Goal: Task Accomplishment & Management: Use online tool/utility

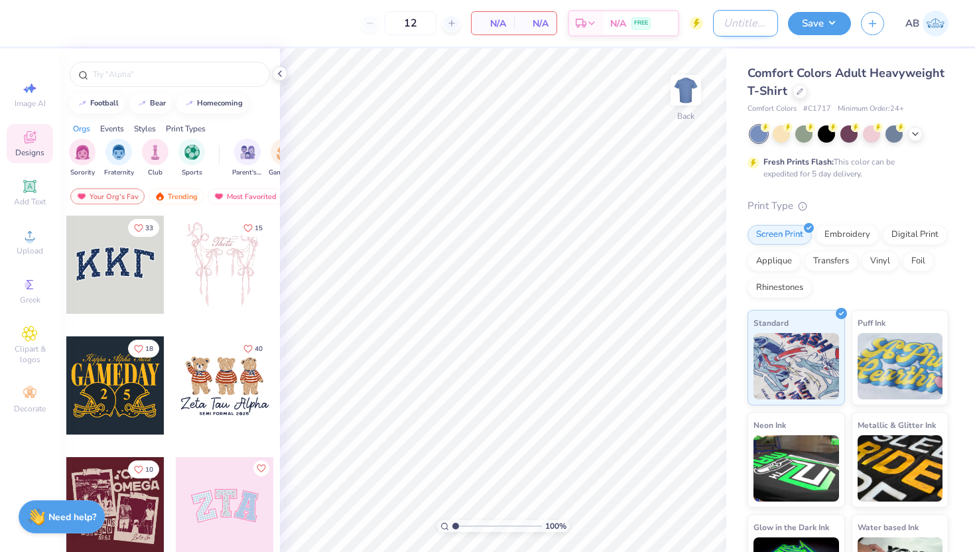
click at [730, 23] on input "Design Title" at bounding box center [745, 23] width 65 height 27
type input "ETPi shirt"
click at [797, 84] on div at bounding box center [800, 90] width 15 height 15
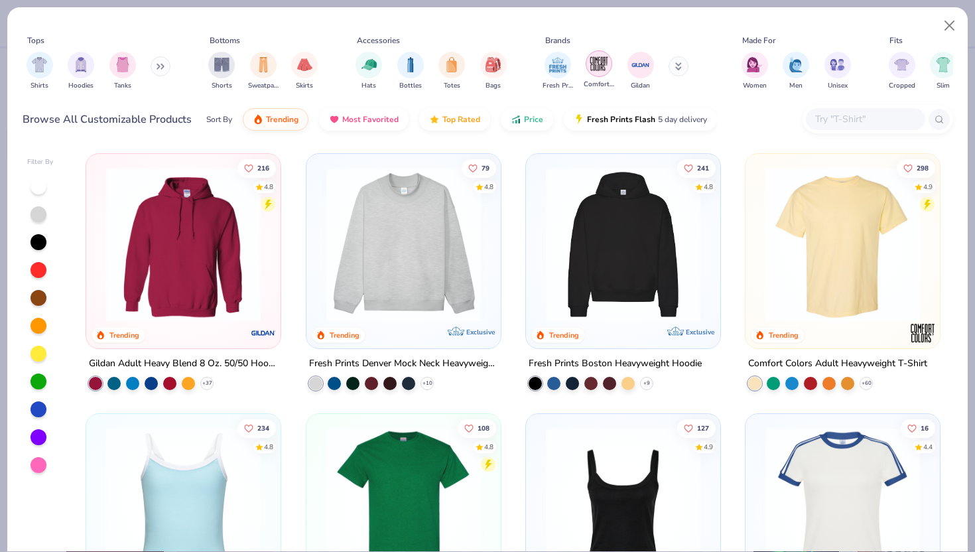
click at [602, 63] on img "filter for Comfort Colors" at bounding box center [599, 64] width 20 height 20
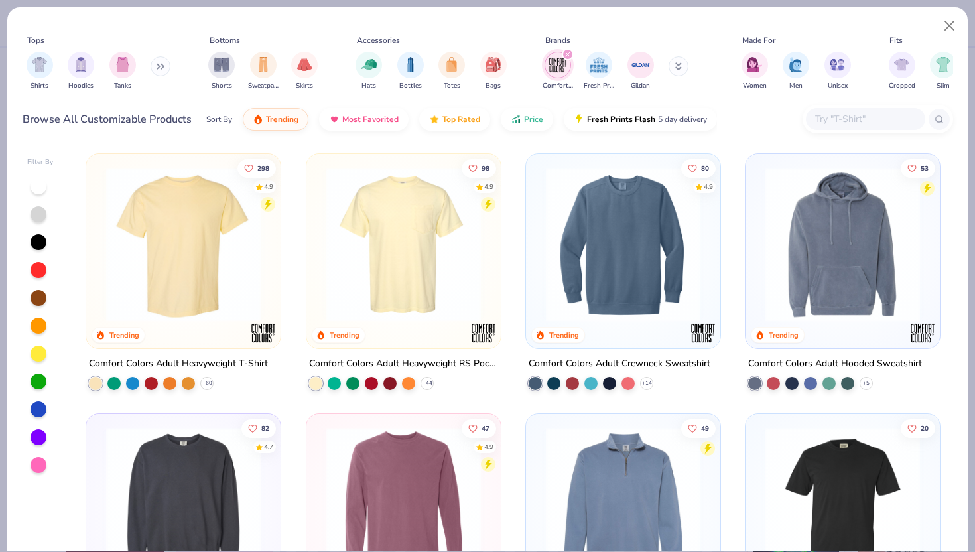
click at [459, 292] on img at bounding box center [404, 244] width 168 height 155
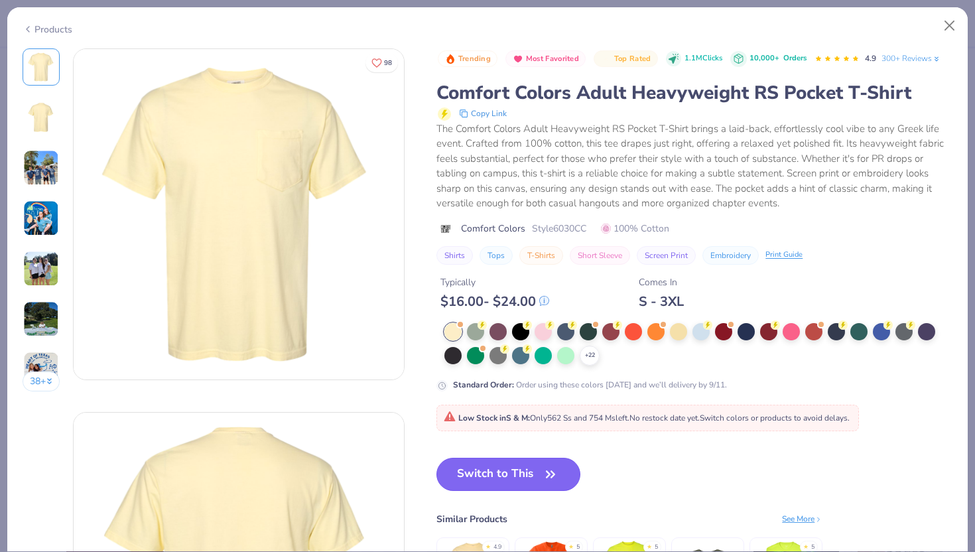
click at [523, 487] on button "Switch to This" at bounding box center [508, 474] width 144 height 33
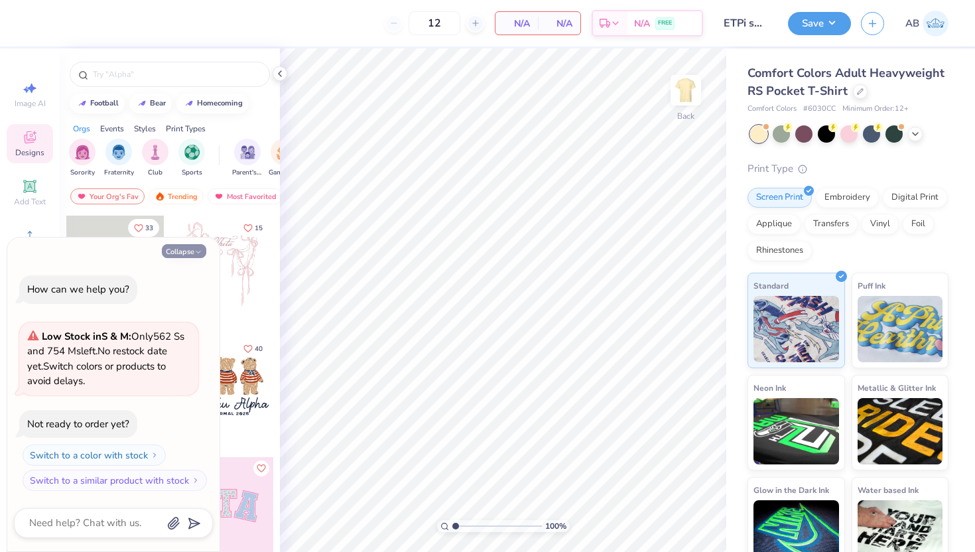
click at [197, 250] on icon "button" at bounding box center [198, 252] width 8 height 8
type textarea "x"
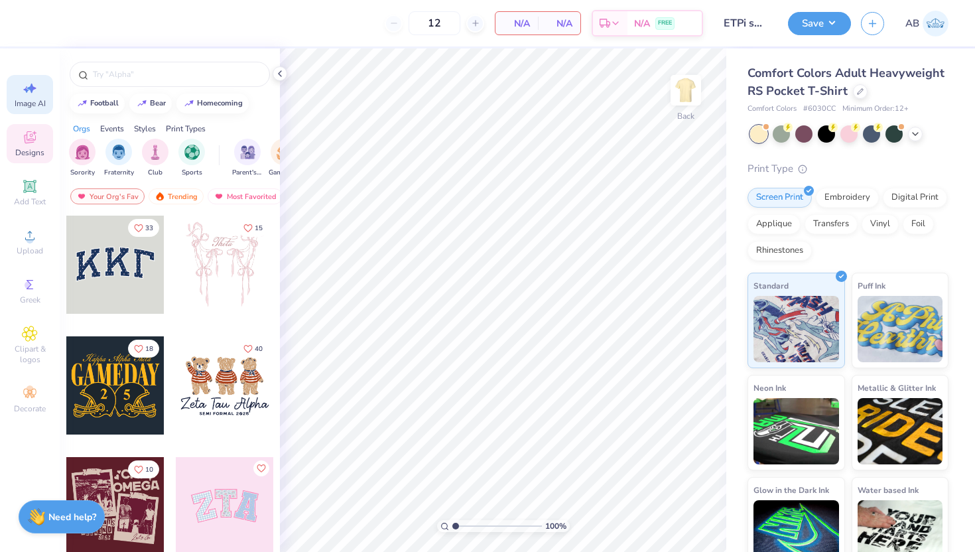
click at [19, 90] on div "Image AI" at bounding box center [30, 94] width 46 height 39
select select "4"
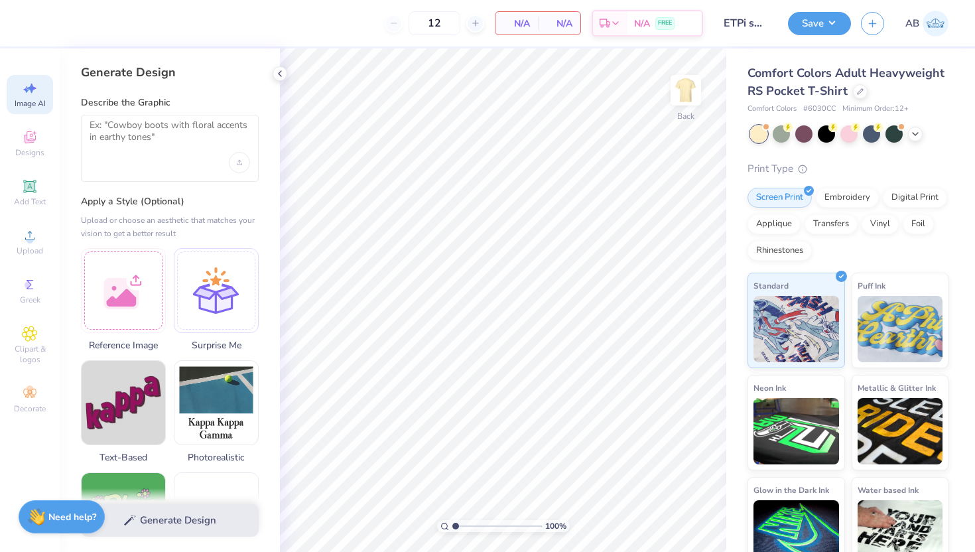
click at [206, 156] on div at bounding box center [170, 148] width 178 height 67
click at [170, 135] on textarea at bounding box center [170, 135] width 161 height 33
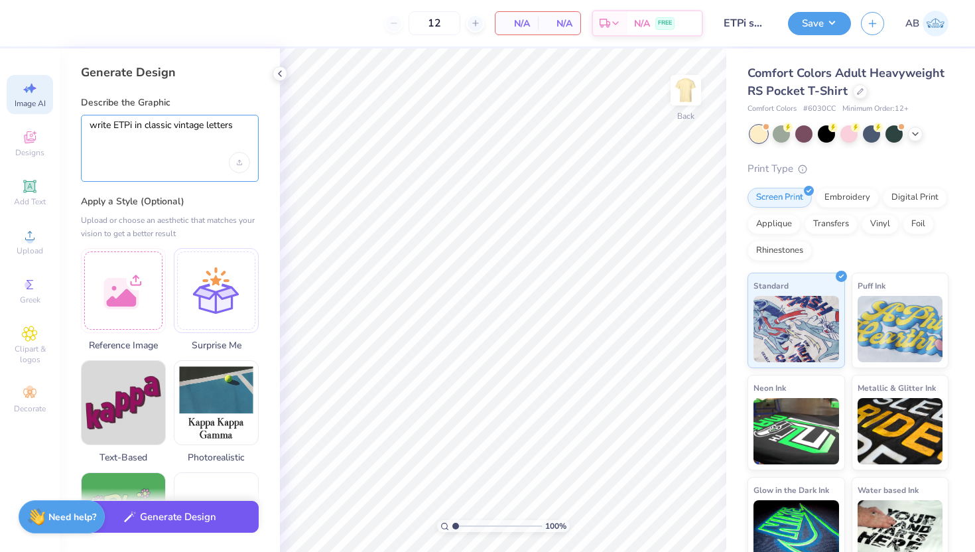
type textarea "write ETPi in classic vintage letters"
click at [202, 523] on button "Generate Design" at bounding box center [170, 517] width 178 height 32
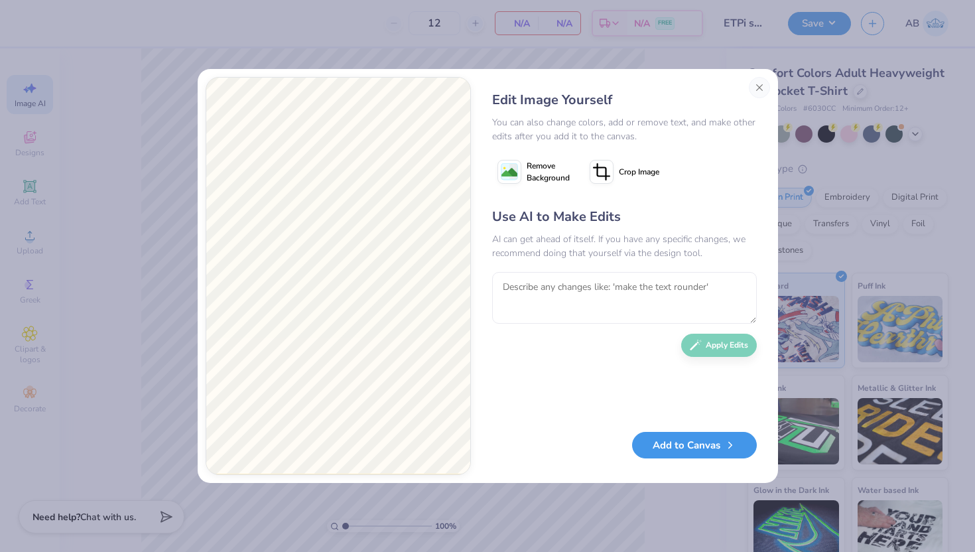
click at [672, 444] on button "Add to Canvas" at bounding box center [694, 445] width 125 height 27
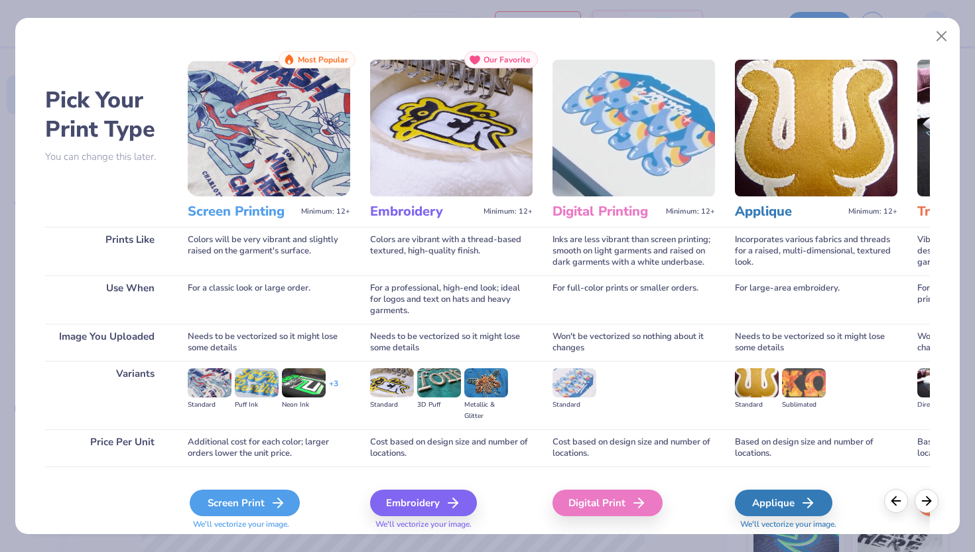
click at [243, 497] on div "Screen Print" at bounding box center [245, 502] width 110 height 27
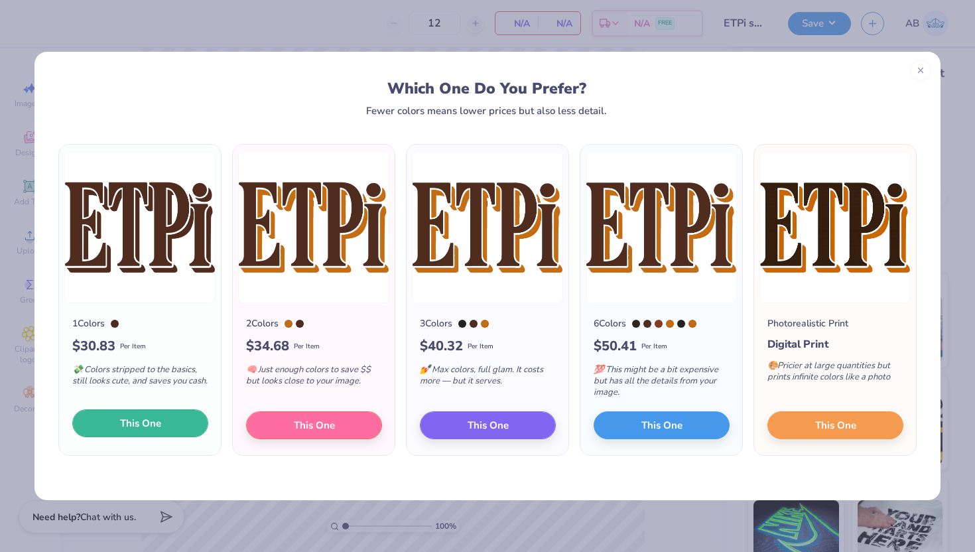
click at [160, 428] on span "This One" at bounding box center [140, 423] width 41 height 15
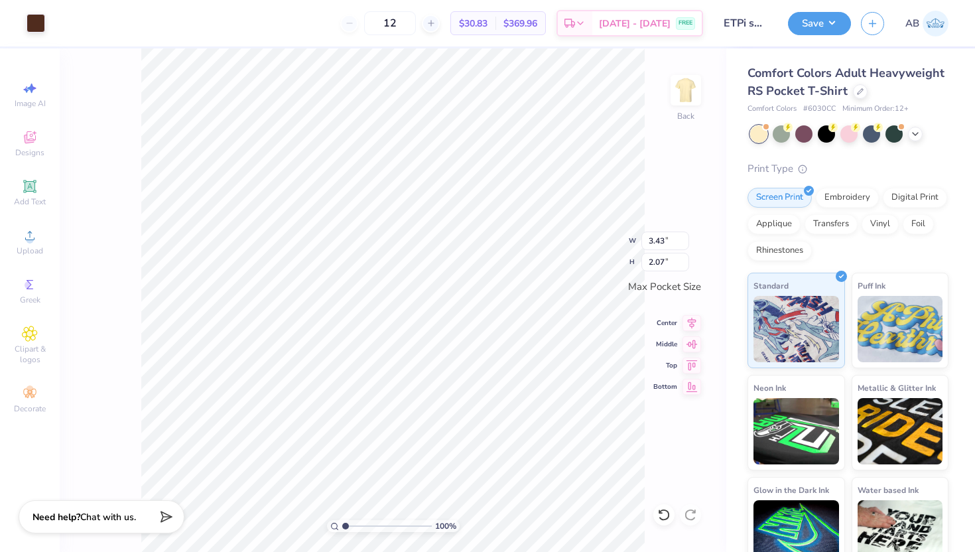
type input "2.95"
type input "1.78"
click at [921, 138] on div at bounding box center [849, 133] width 198 height 17
click at [917, 137] on icon at bounding box center [915, 132] width 11 height 11
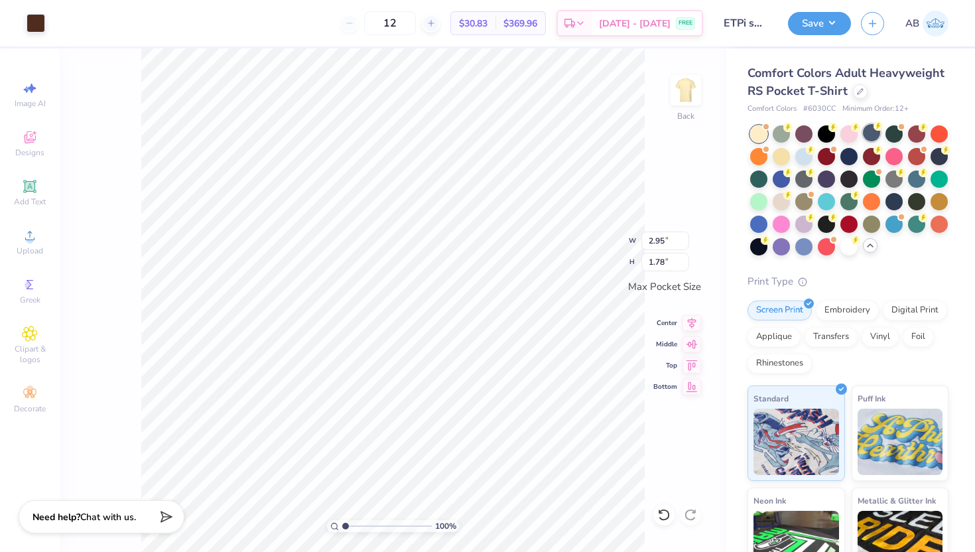
click at [873, 134] on div at bounding box center [871, 132] width 17 height 17
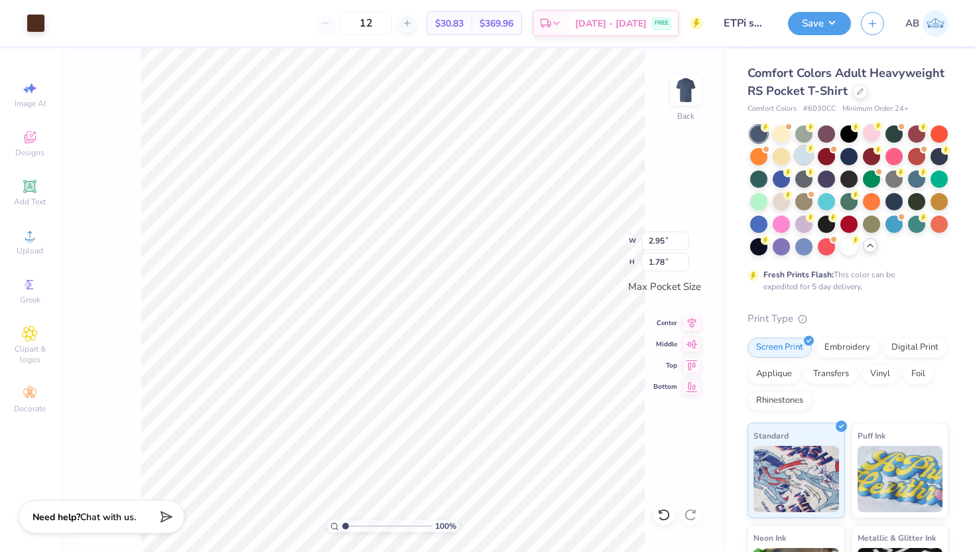
click at [803, 155] on div at bounding box center [803, 155] width 17 height 17
click at [941, 137] on div at bounding box center [939, 132] width 17 height 17
click at [783, 196] on div at bounding box center [781, 200] width 17 height 17
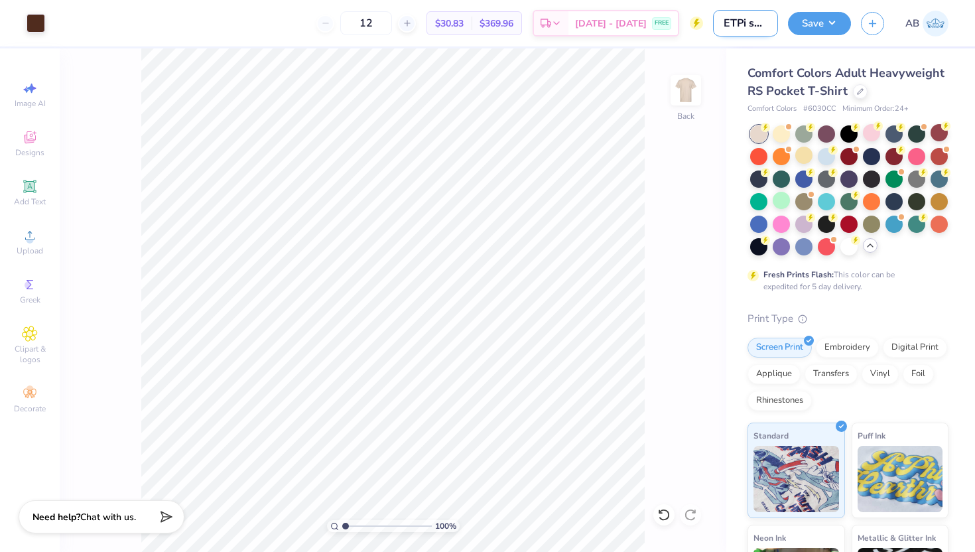
click at [745, 32] on input "ETPi shirt" at bounding box center [745, 23] width 65 height 27
click at [753, 27] on input "ETPi shirt" at bounding box center [745, 23] width 65 height 27
type input "ETPi shirt 1"
click at [659, 220] on div "100 % Back" at bounding box center [393, 299] width 667 height 503
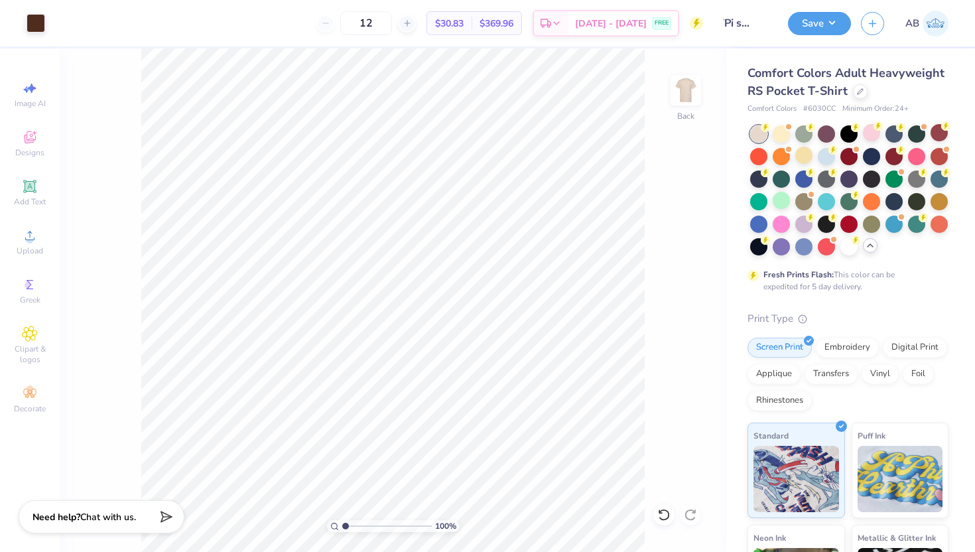
scroll to position [0, 0]
click at [676, 97] on img at bounding box center [685, 90] width 53 height 53
click at [39, 84] on div "Image AI" at bounding box center [30, 94] width 46 height 39
select select "4"
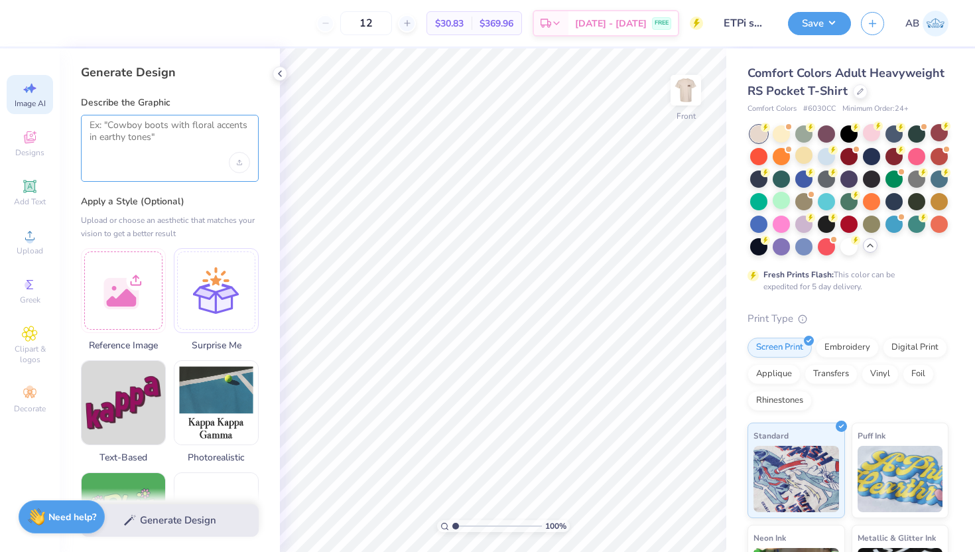
click at [182, 137] on textarea at bounding box center [170, 135] width 161 height 33
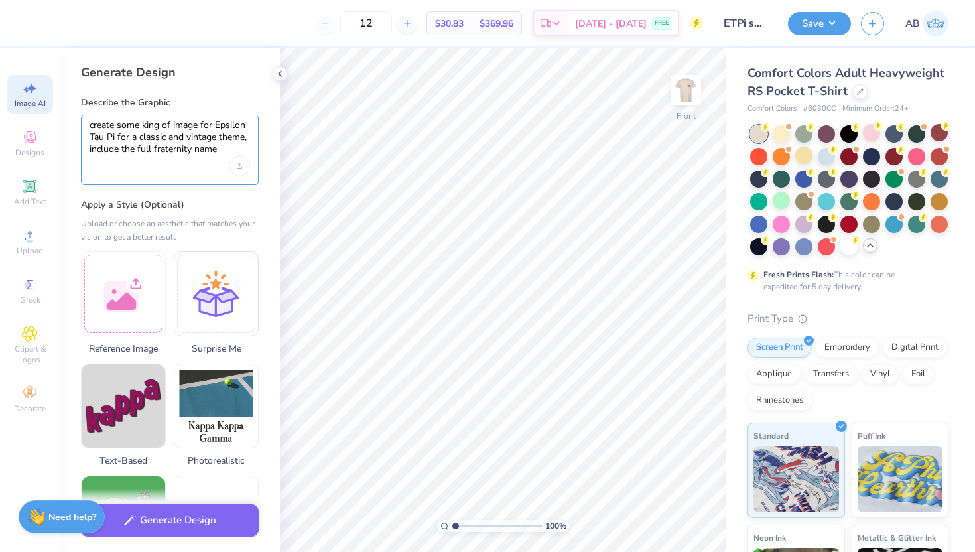
click at [123, 137] on textarea "create some king of image for Epsilon Tau Pi for a classic and vintage theme, i…" at bounding box center [170, 137] width 161 height 36
click at [125, 137] on textarea "create some king of image for Epsilon Tau Pi for a classic and vintage theme, i…" at bounding box center [170, 137] width 161 height 36
type textarea "create some king of image for Epsilon Tau Pi with a classic and vintage theme, …"
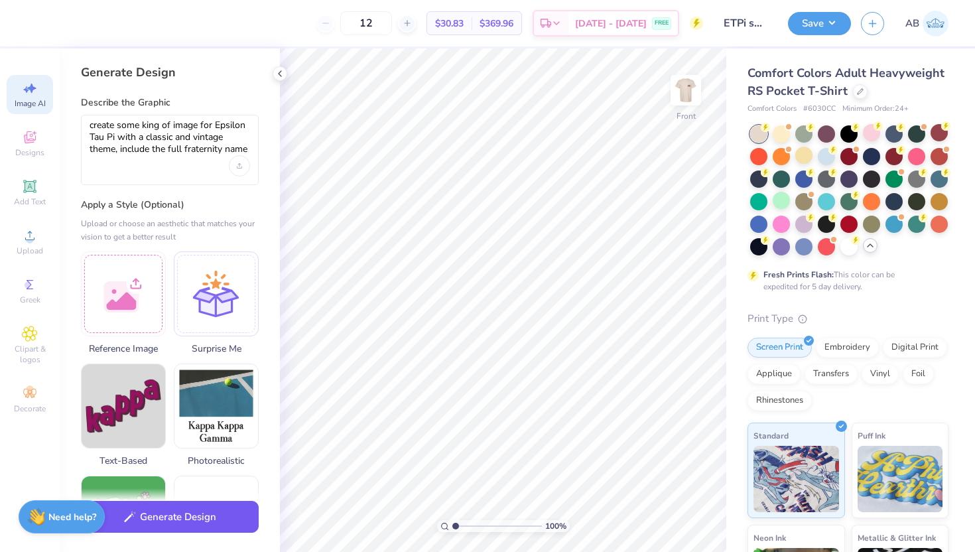
click at [196, 525] on button "Generate Design" at bounding box center [170, 517] width 178 height 32
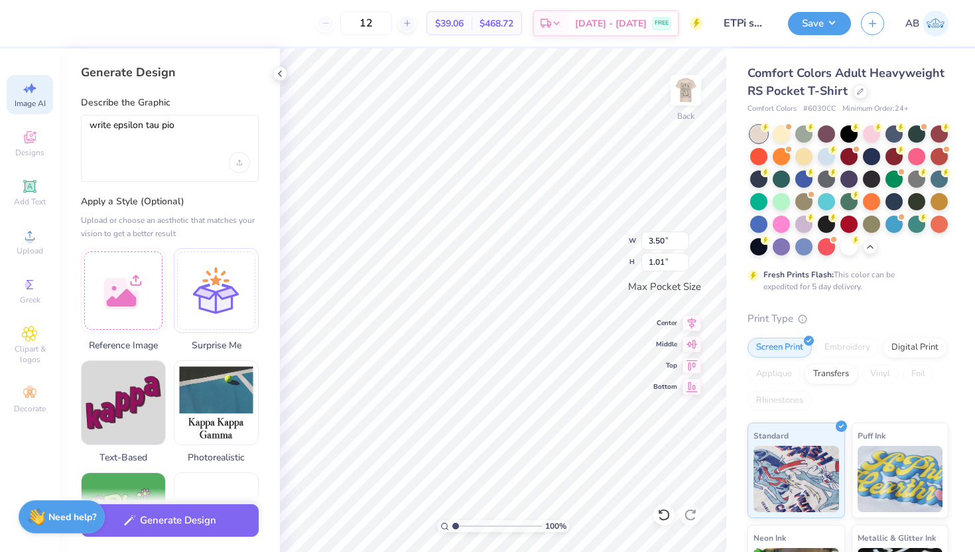
select select "4"
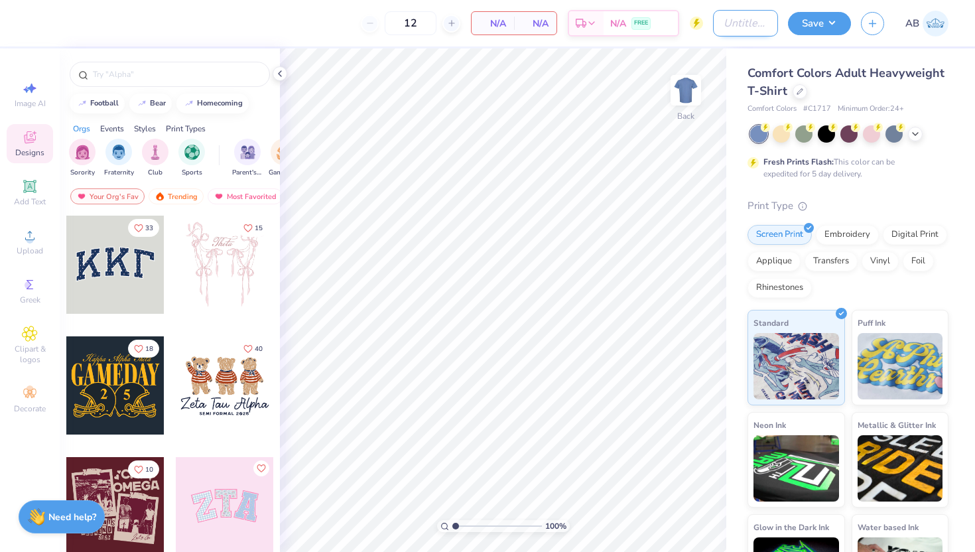
click at [745, 24] on input "Design Title" at bounding box center [745, 23] width 65 height 27
type input "ETPi shirt 2"
click at [726, 123] on div "Comfort Colors Adult Heavyweight T-Shirt Comfort Colors # C1717 Minimum Order: …" at bounding box center [850, 328] width 249 height 561
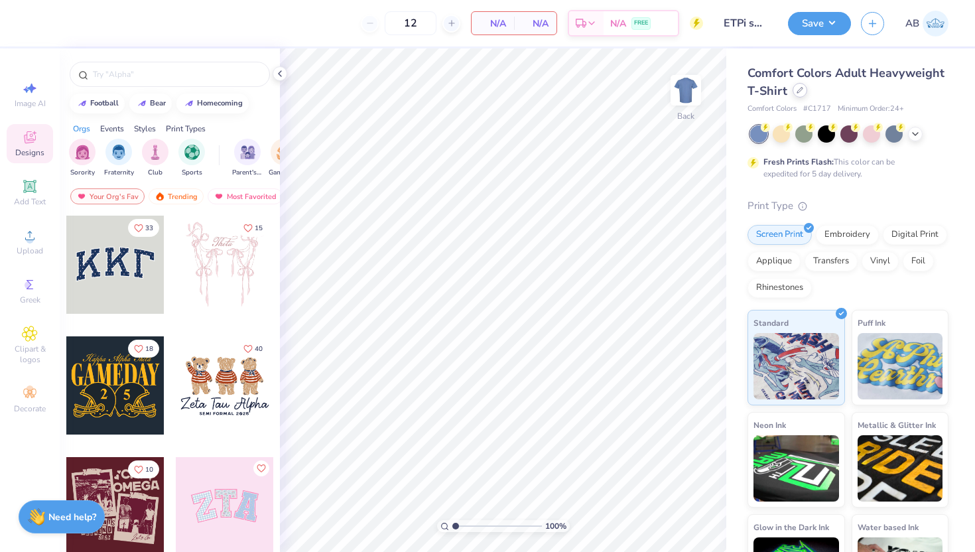
click at [803, 92] on div at bounding box center [800, 90] width 15 height 15
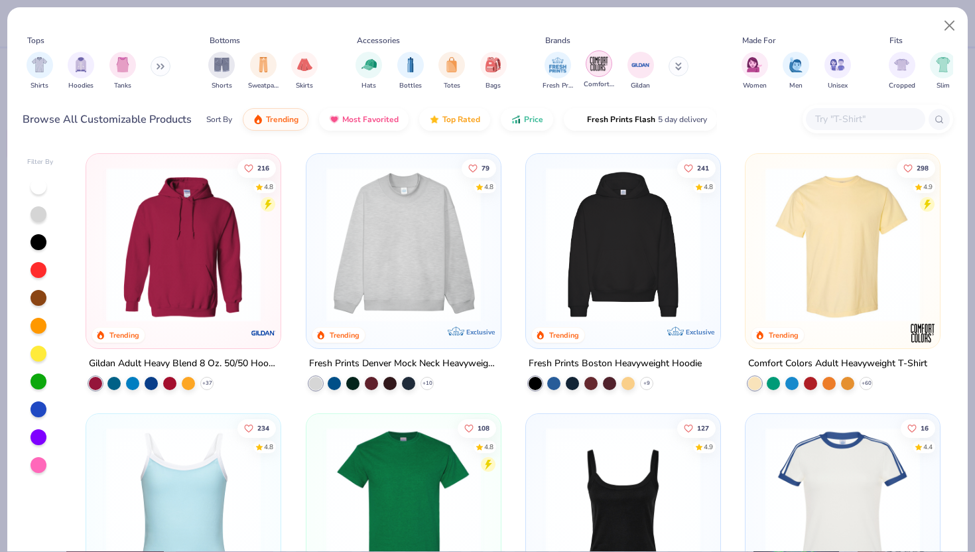
click at [601, 70] on img "filter for Comfort Colors" at bounding box center [599, 64] width 20 height 20
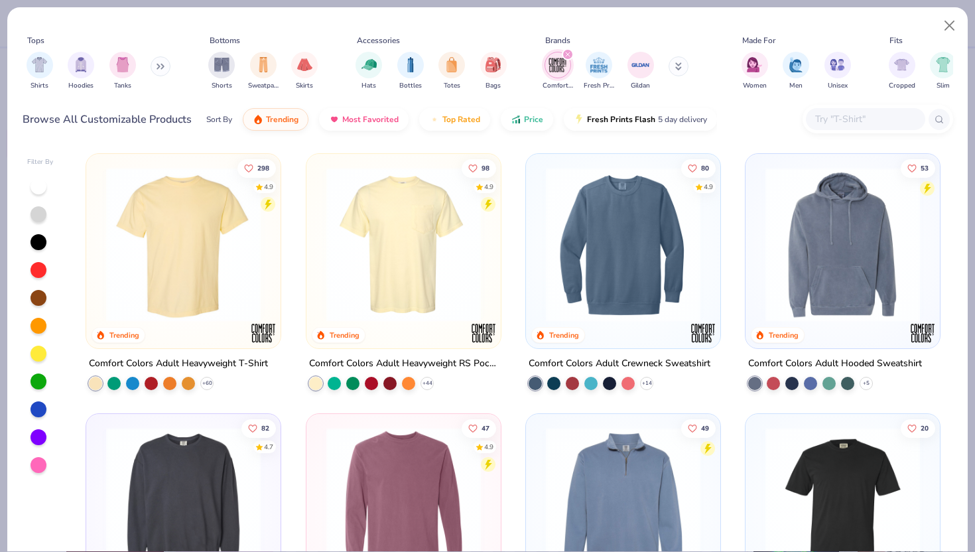
click at [359, 291] on img at bounding box center [404, 244] width 168 height 155
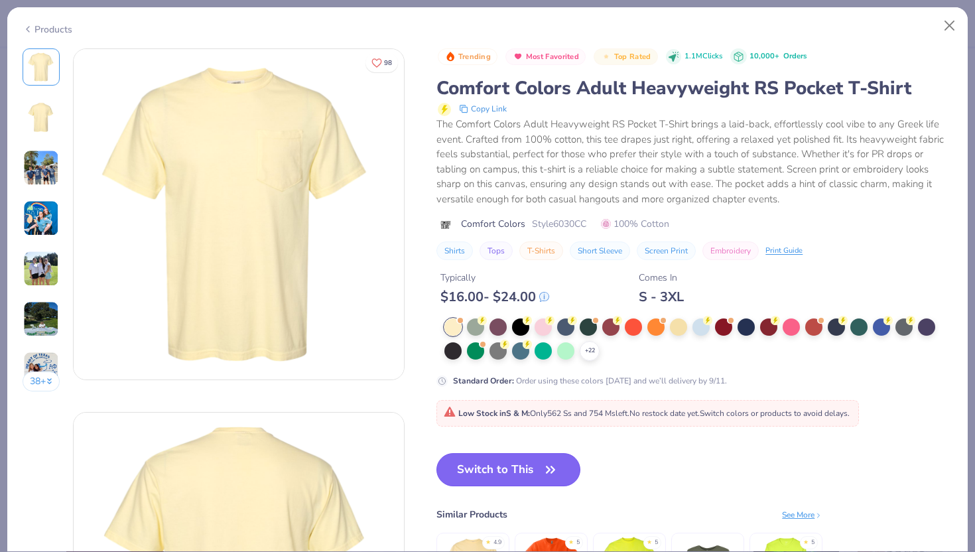
click at [539, 472] on button "Switch to This" at bounding box center [508, 469] width 144 height 33
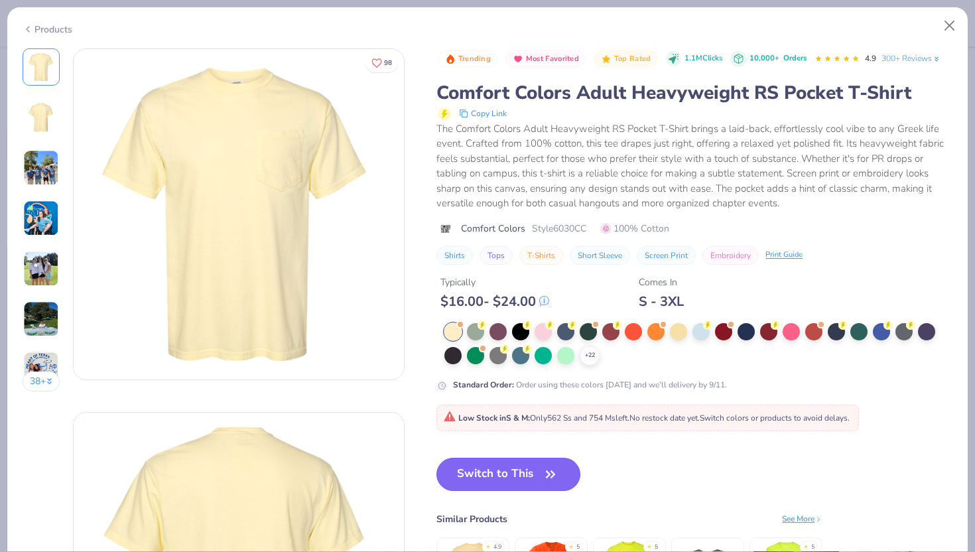
click at [544, 474] on icon "button" at bounding box center [550, 474] width 19 height 19
click at [541, 470] on button "Switch to This" at bounding box center [508, 474] width 144 height 33
click at [549, 485] on button "Switch to This" at bounding box center [508, 474] width 144 height 33
click at [950, 24] on button "Close" at bounding box center [949, 25] width 25 height 25
click at [946, 15] on button "Close" at bounding box center [949, 25] width 25 height 25
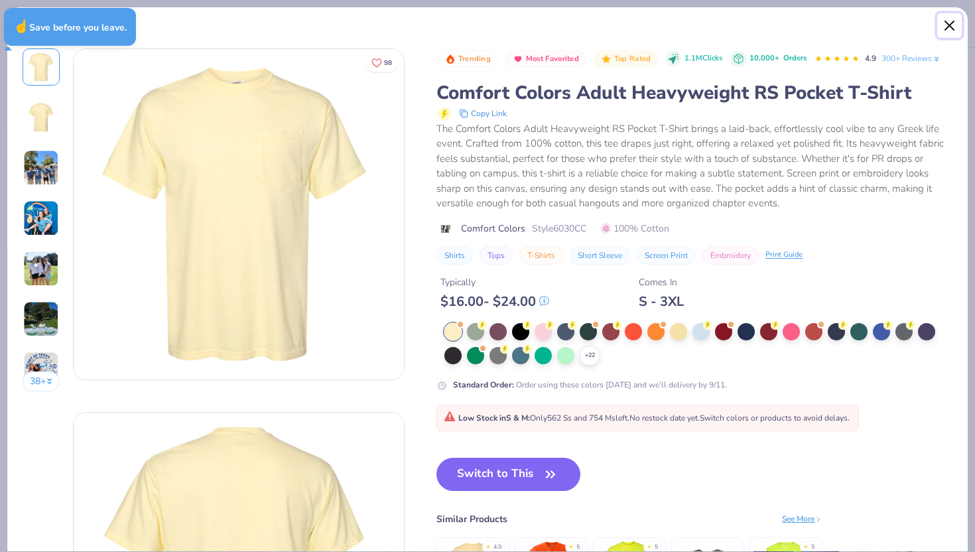
type textarea "x"
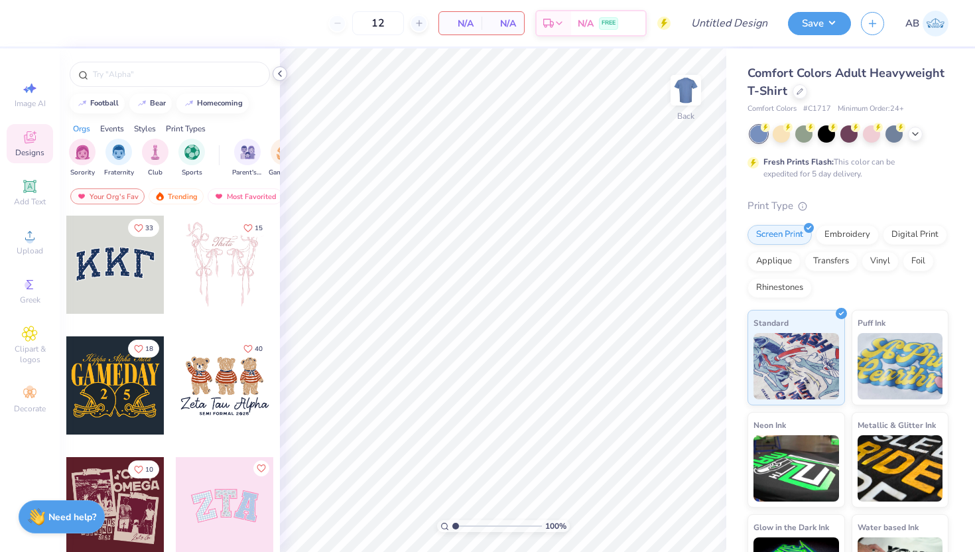
click at [277, 79] on div at bounding box center [280, 73] width 15 height 15
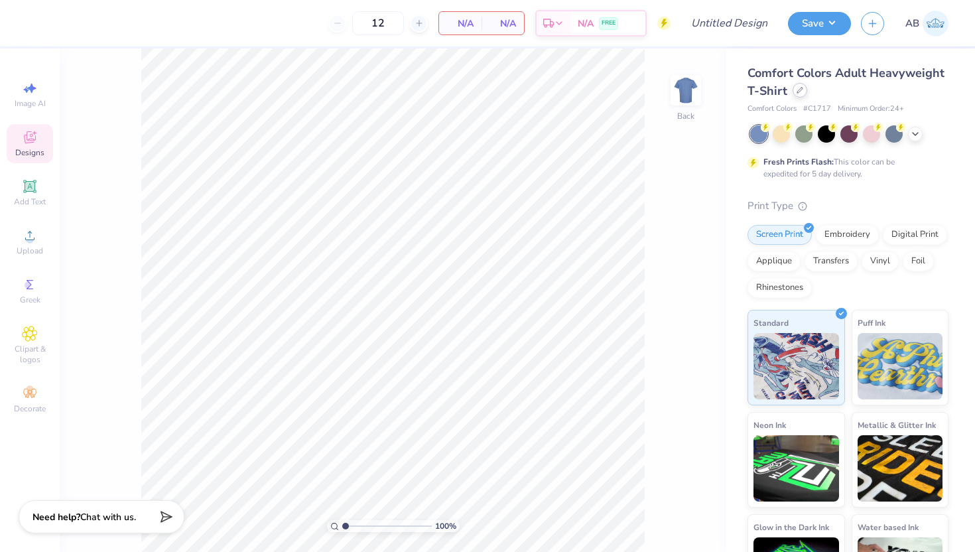
click at [801, 94] on div at bounding box center [800, 90] width 15 height 15
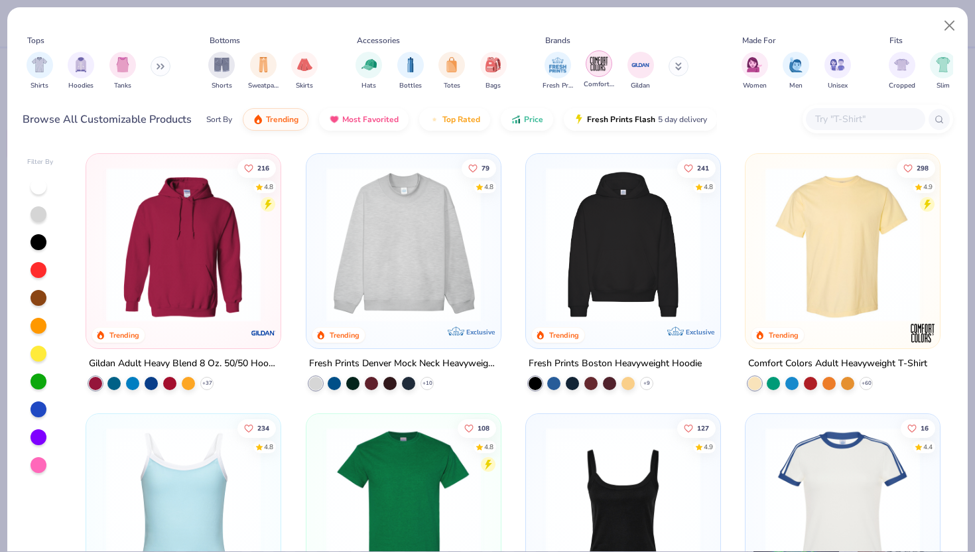
click at [598, 70] on img "filter for Comfort Colors" at bounding box center [599, 64] width 20 height 20
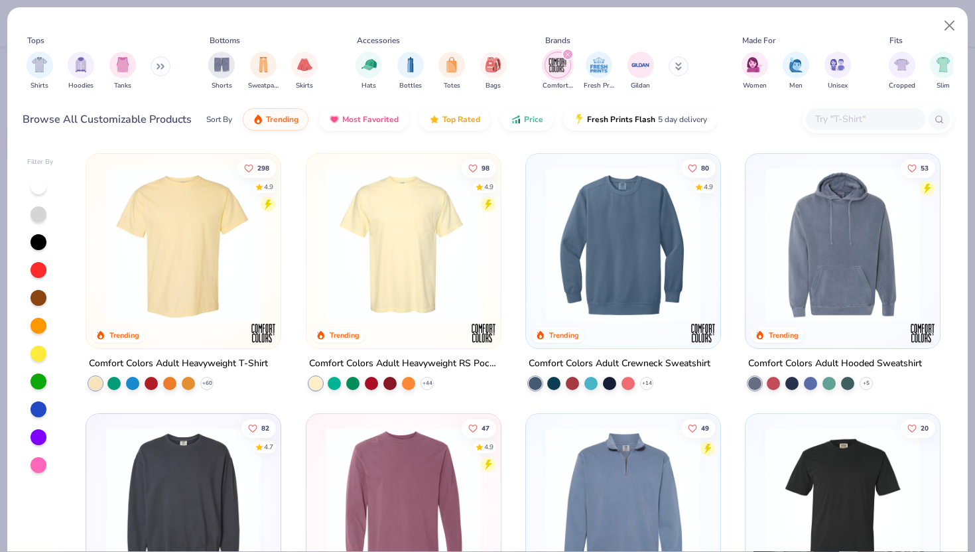
click at [434, 262] on img at bounding box center [404, 244] width 168 height 155
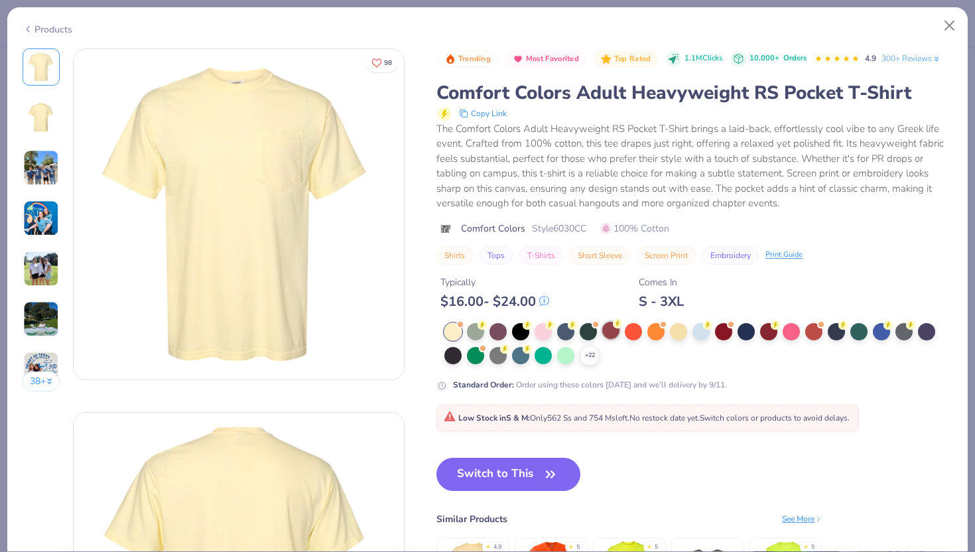
click at [613, 330] on div at bounding box center [610, 330] width 17 height 17
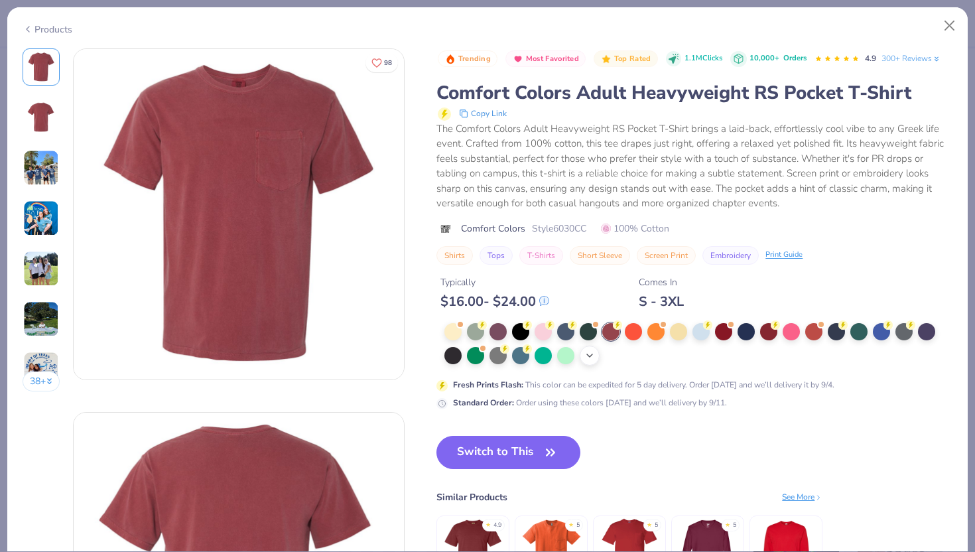
click at [590, 354] on icon at bounding box center [589, 355] width 11 height 11
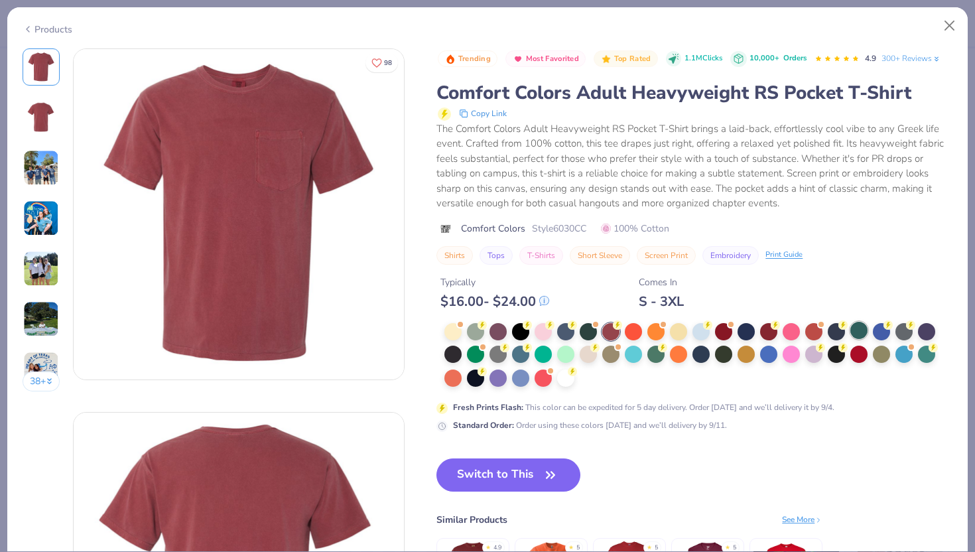
click at [856, 326] on div at bounding box center [858, 330] width 17 height 17
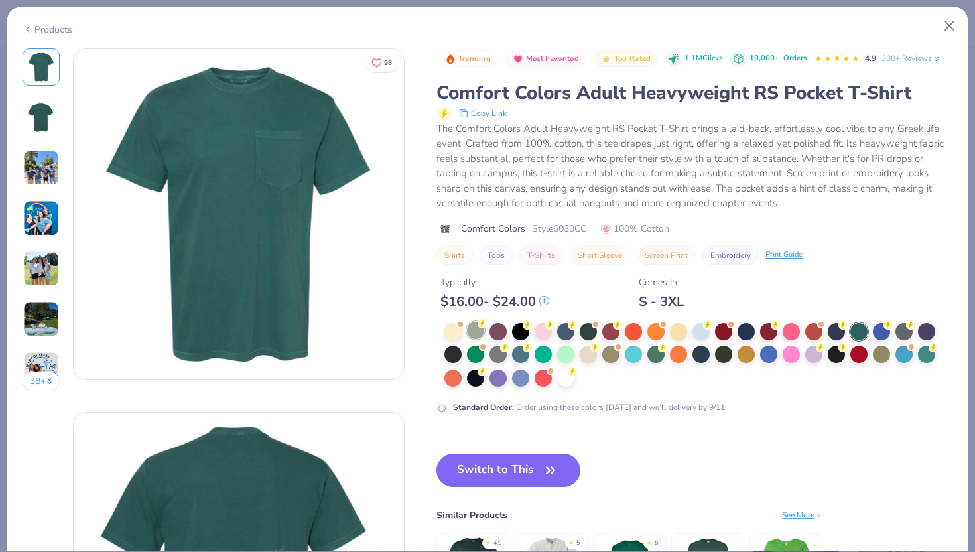
click at [483, 326] on circle at bounding box center [482, 323] width 9 height 9
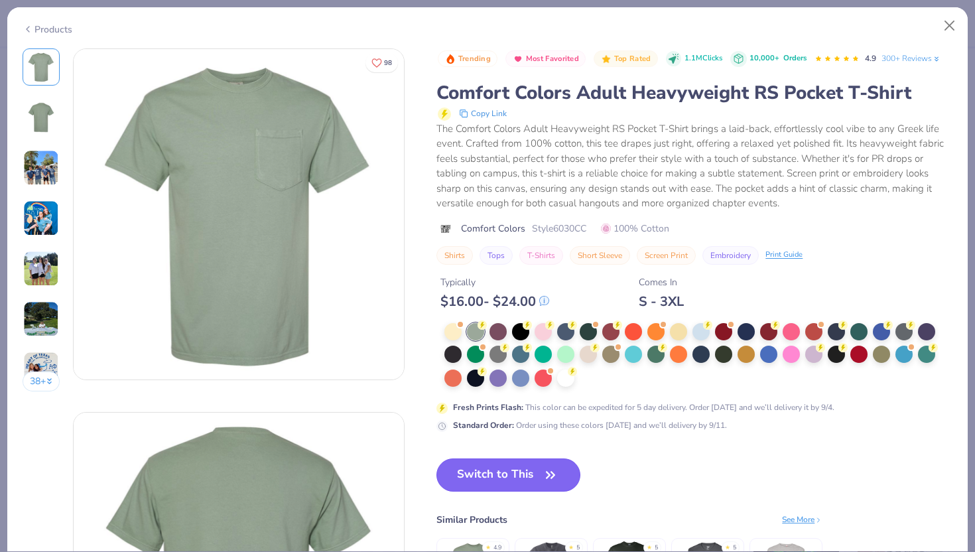
click at [523, 467] on button "Switch to This" at bounding box center [508, 474] width 144 height 33
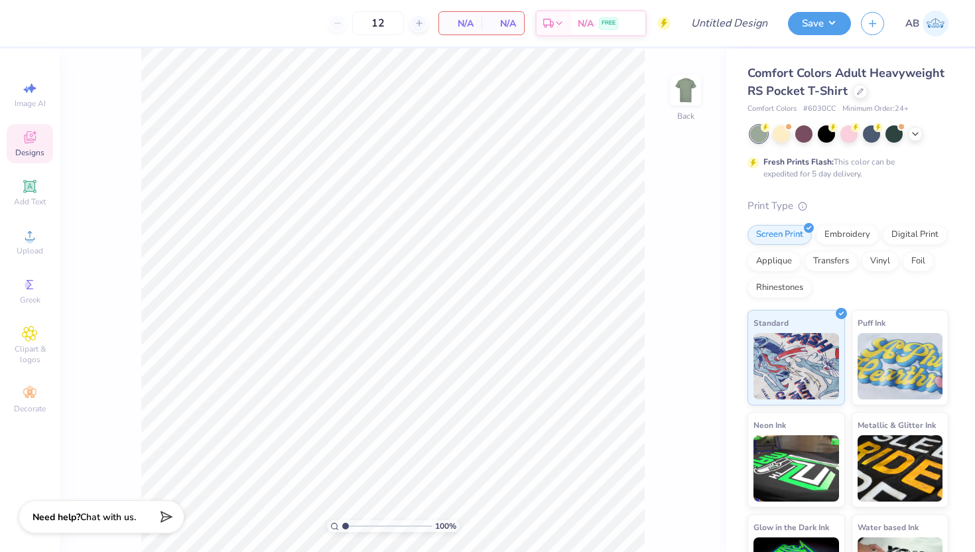
click at [32, 145] on div "Designs" at bounding box center [30, 143] width 46 height 39
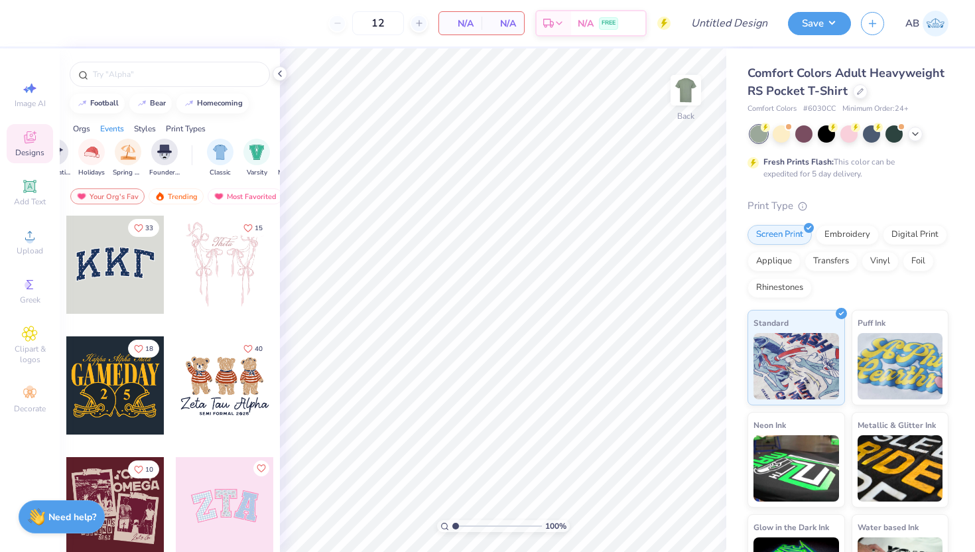
scroll to position [0, 559]
click at [151, 129] on div "Styles" at bounding box center [145, 129] width 22 height 12
click at [90, 149] on div "filter for Classic" at bounding box center [82, 150] width 27 height 27
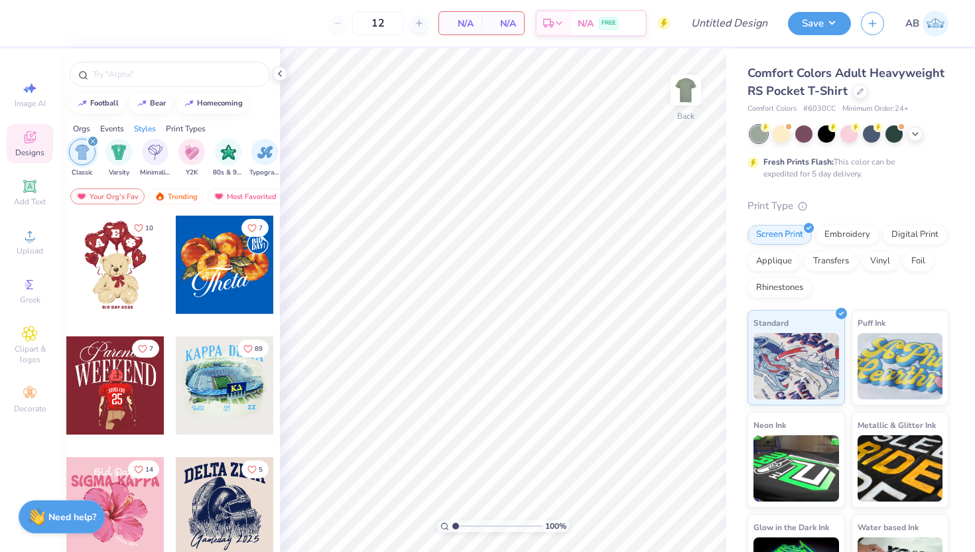
click at [86, 127] on div "Orgs" at bounding box center [81, 129] width 17 height 12
click at [119, 154] on img "filter for Fraternity" at bounding box center [118, 150] width 15 height 15
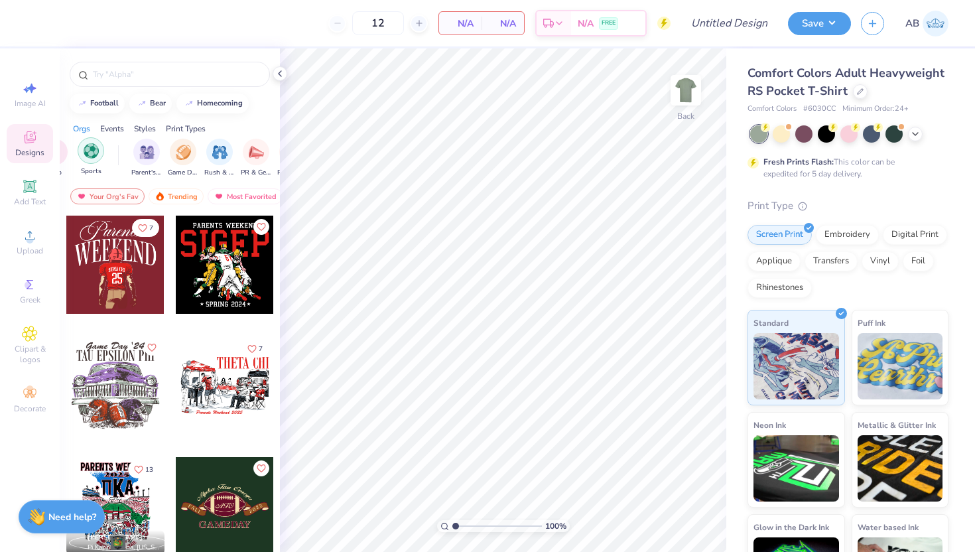
scroll to position [0, 102]
click at [261, 150] on img "filter for PR & General" at bounding box center [254, 150] width 15 height 15
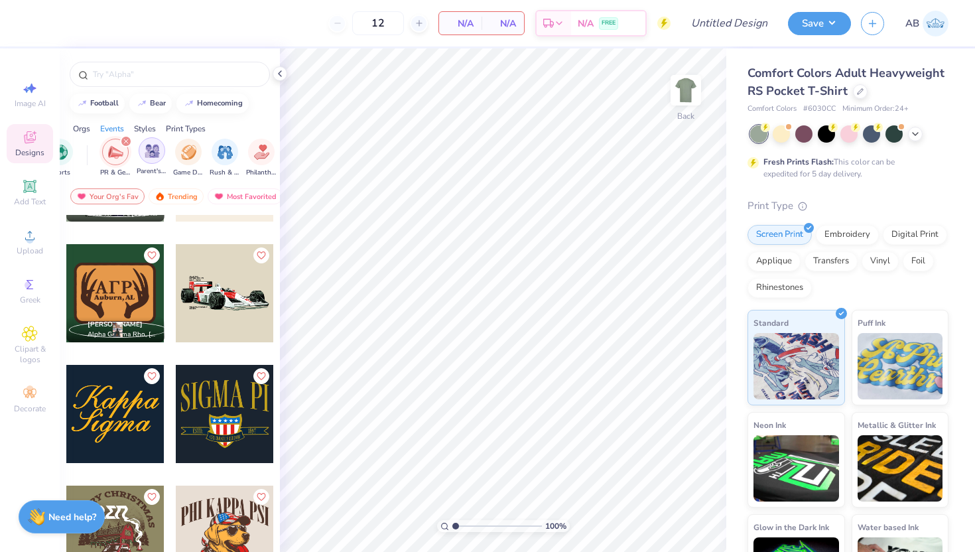
scroll to position [0, 115]
click at [145, 142] on div "filter for PR & General" at bounding box center [143, 141] width 12 height 12
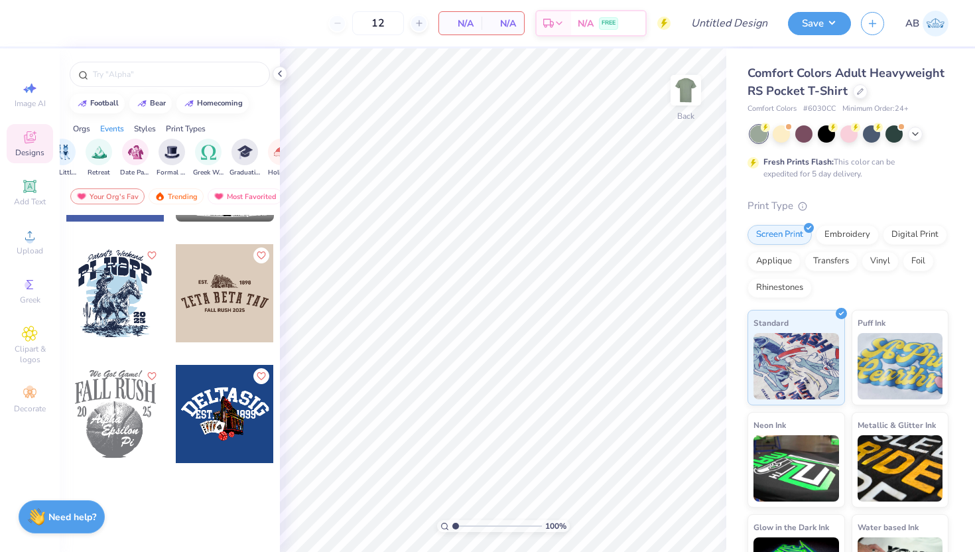
scroll to position [0, 373]
click at [205, 157] on img "filter for Greek Week" at bounding box center [203, 150] width 15 height 15
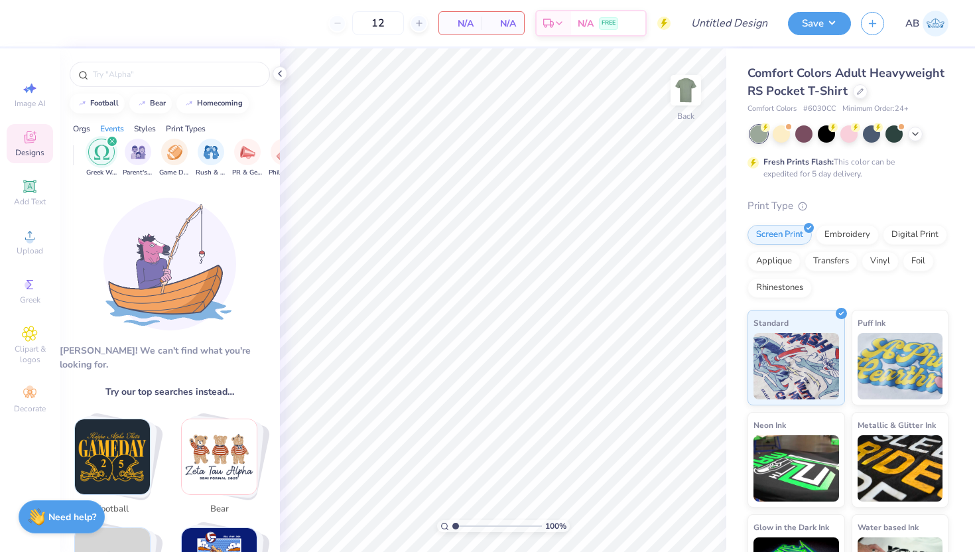
scroll to position [0, 139]
click at [123, 141] on div "filter for Greek Week" at bounding box center [119, 141] width 12 height 12
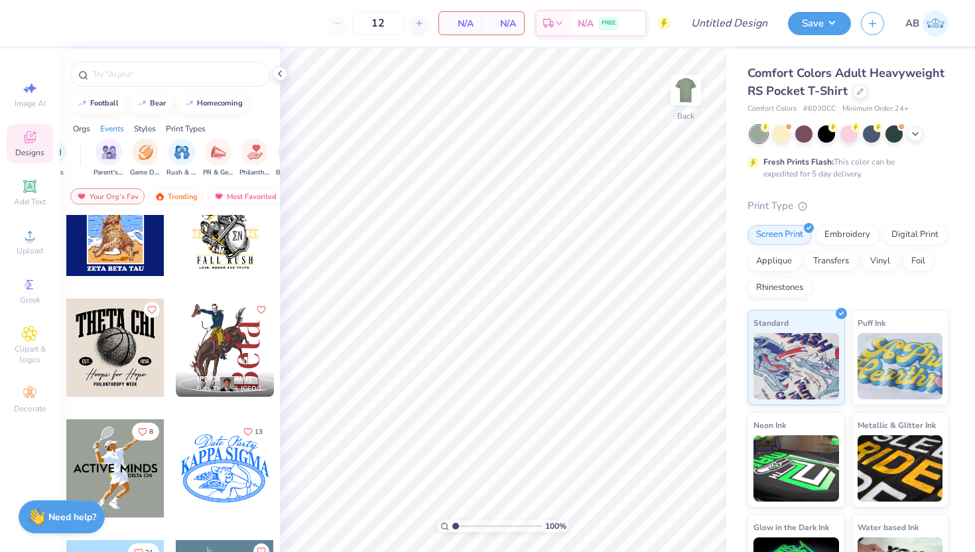
scroll to position [465, 0]
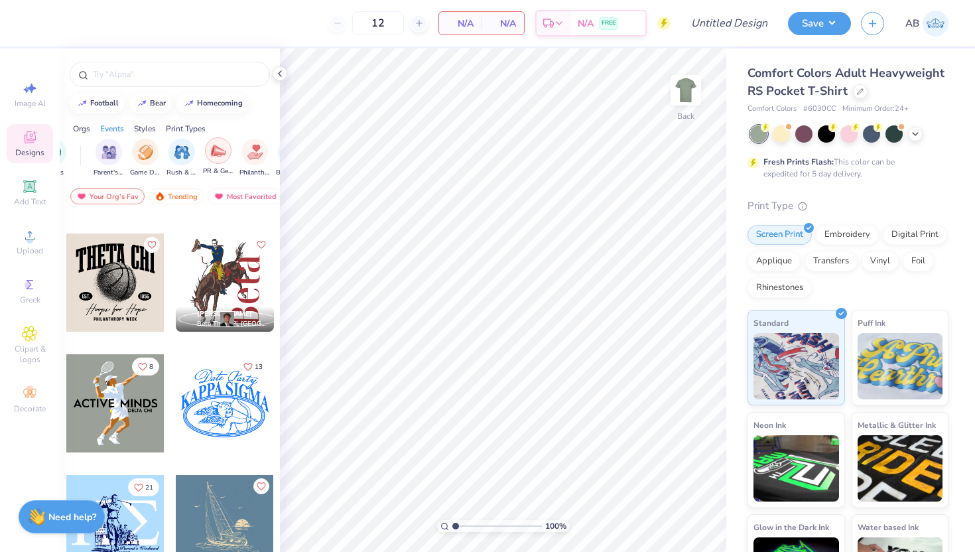
click at [224, 158] on div "filter for PR & General" at bounding box center [218, 150] width 27 height 27
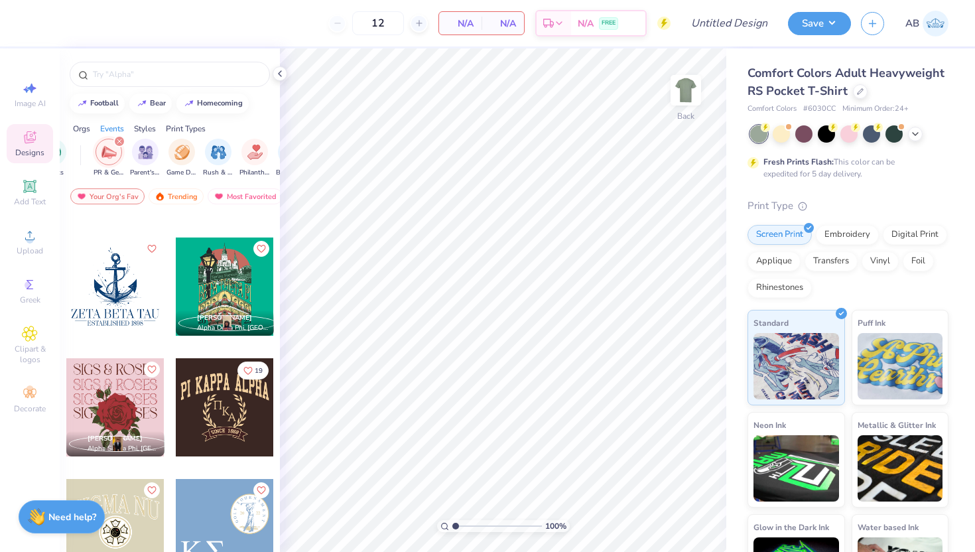
scroll to position [2392, 0]
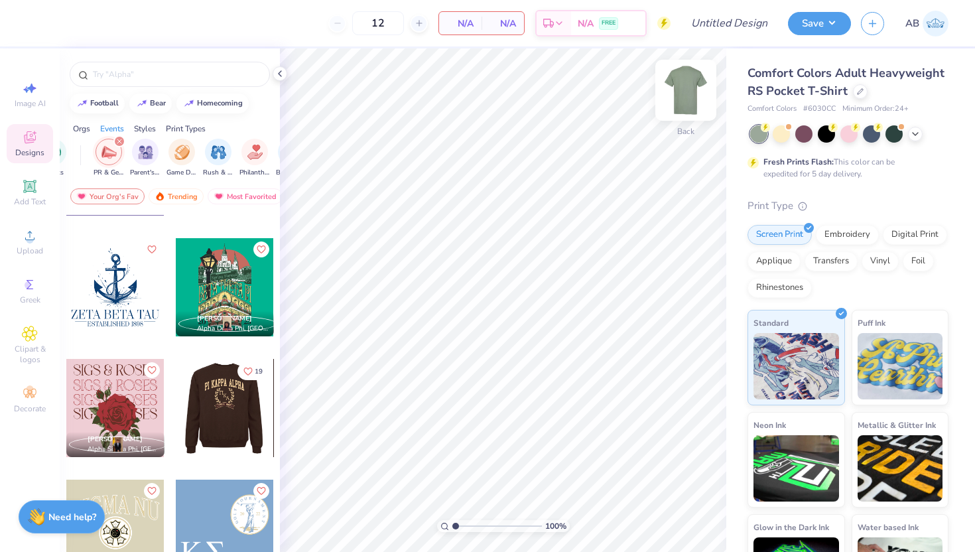
click at [679, 93] on img at bounding box center [685, 90] width 53 height 53
click at [221, 411] on div at bounding box center [224, 408] width 98 height 98
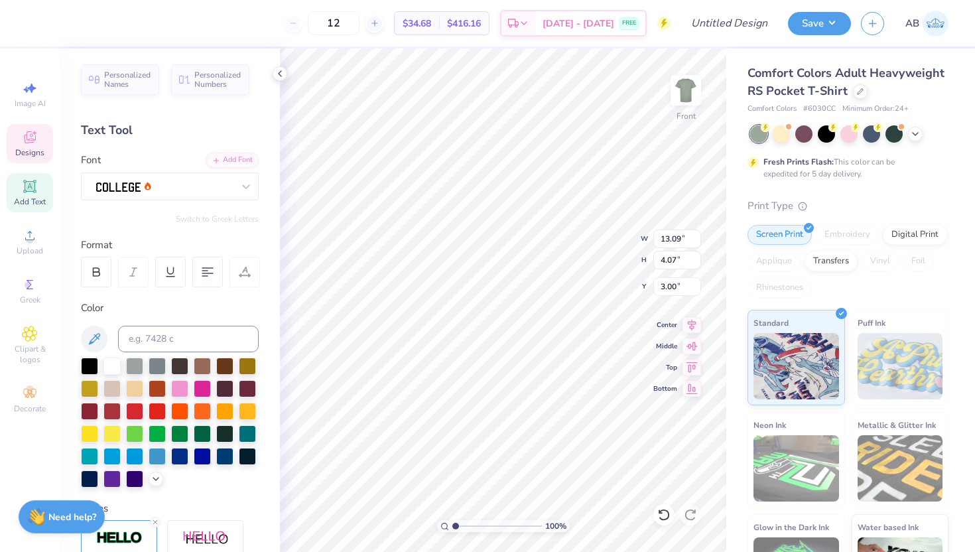
scroll to position [0, 3]
type textarea "Epsilon Tau Pi"
type textarea "SINCE [DATE]"
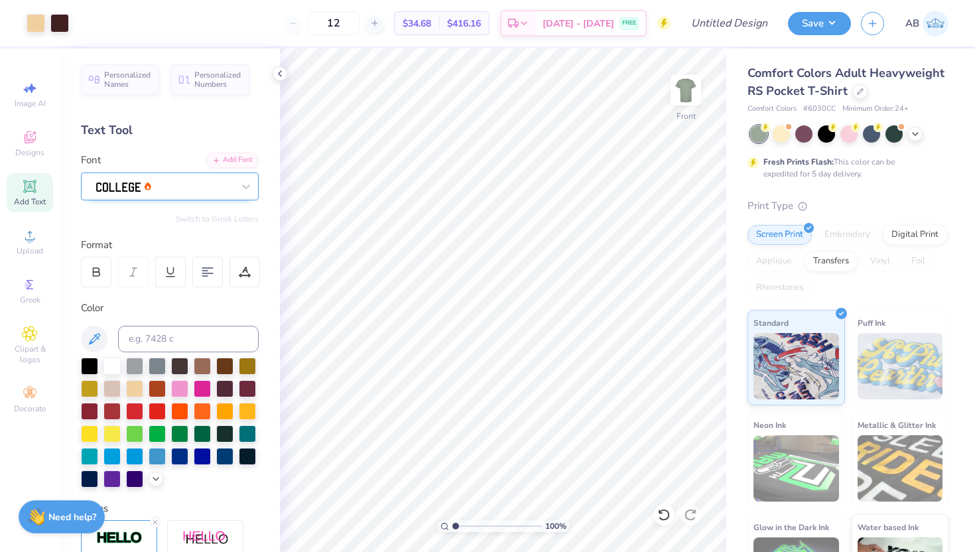
click at [155, 183] on div at bounding box center [164, 186] width 139 height 21
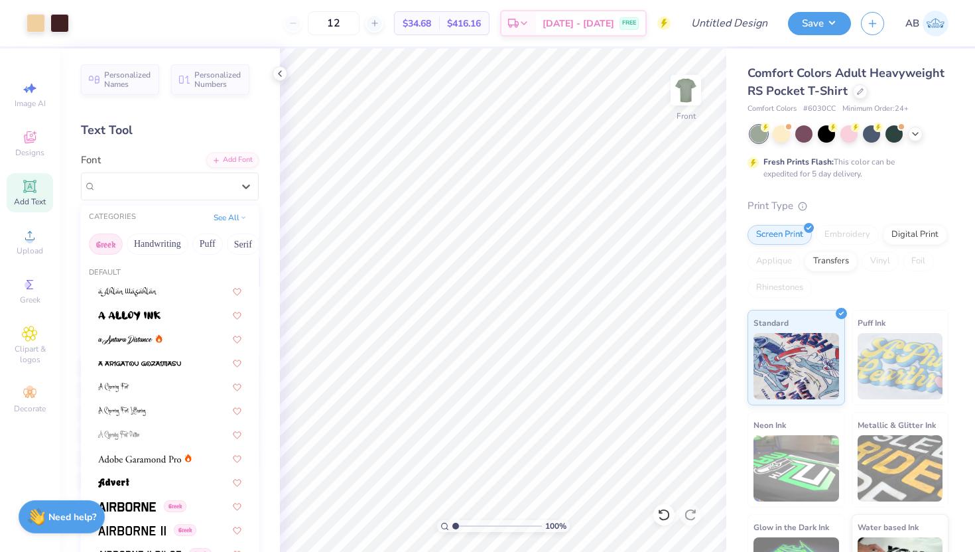
click at [112, 243] on button "Greek" at bounding box center [106, 243] width 34 height 21
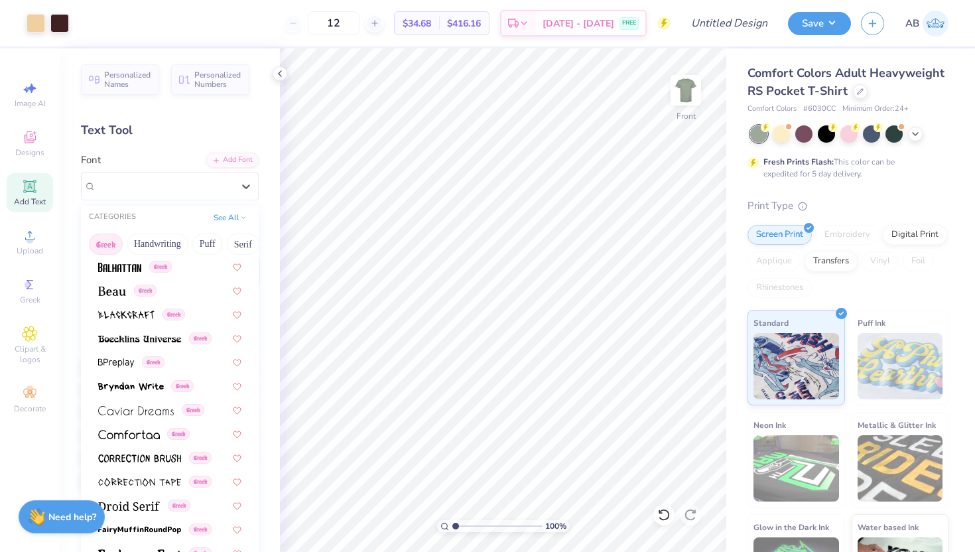
scroll to position [210, 0]
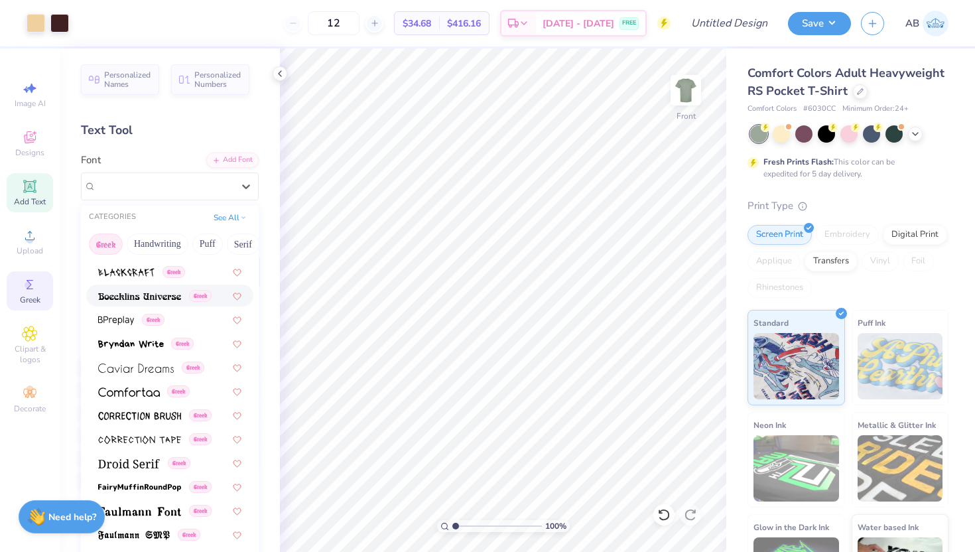
click at [35, 287] on icon at bounding box center [30, 285] width 16 height 16
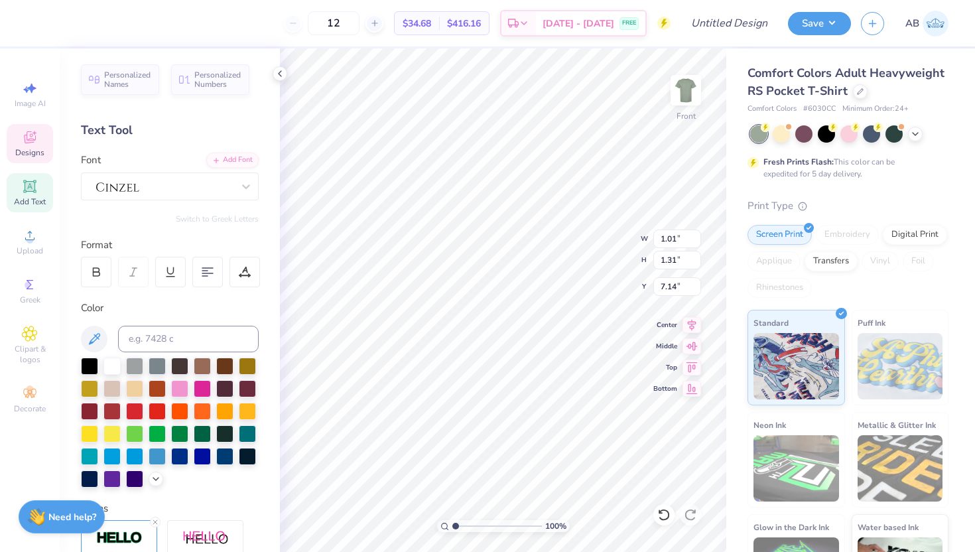
type textarea "E"
type input "1.08"
type input "1.29"
type input "8.03"
type textarea "T"
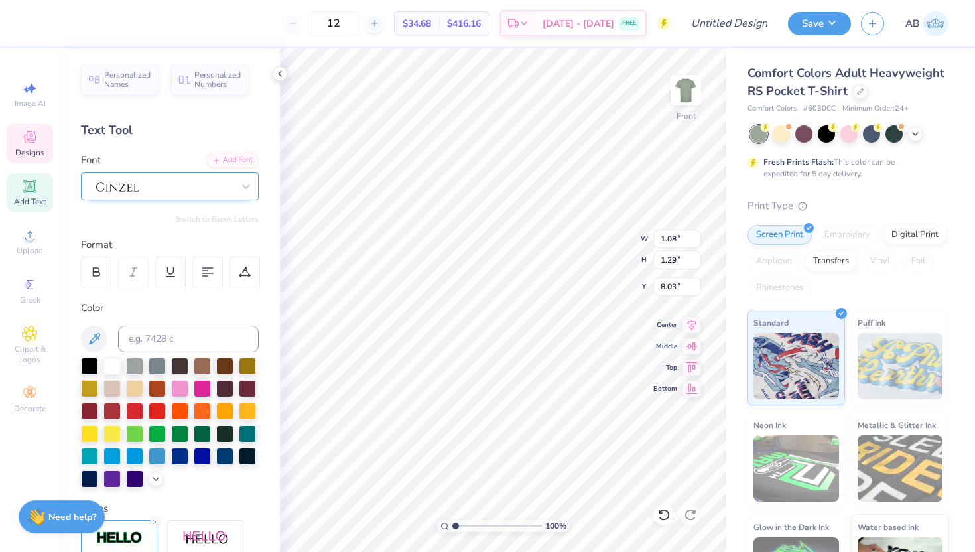
click at [171, 183] on div at bounding box center [164, 186] width 139 height 21
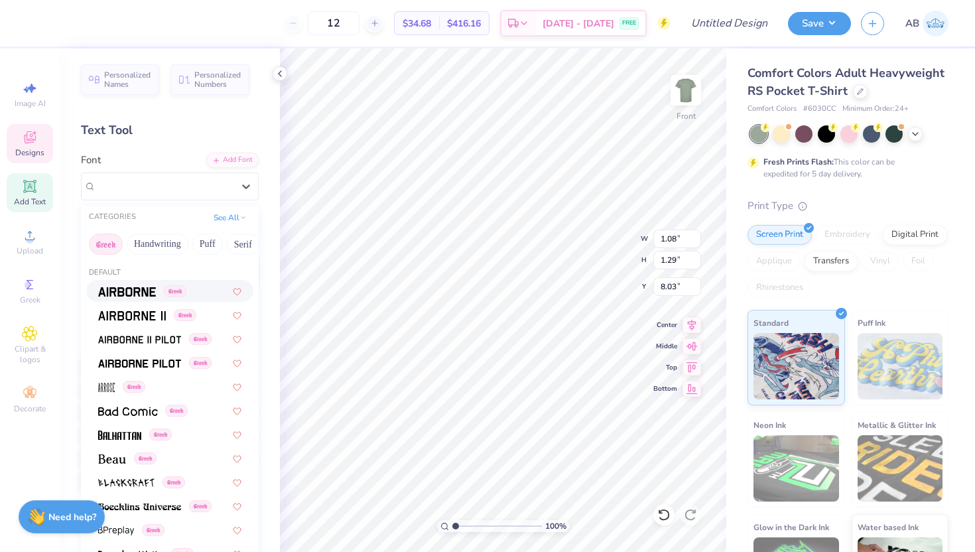
click at [186, 147] on div "Personalized Names Personalized Numbers Text Tool Add Font Font option Airborne…" at bounding box center [170, 299] width 220 height 503
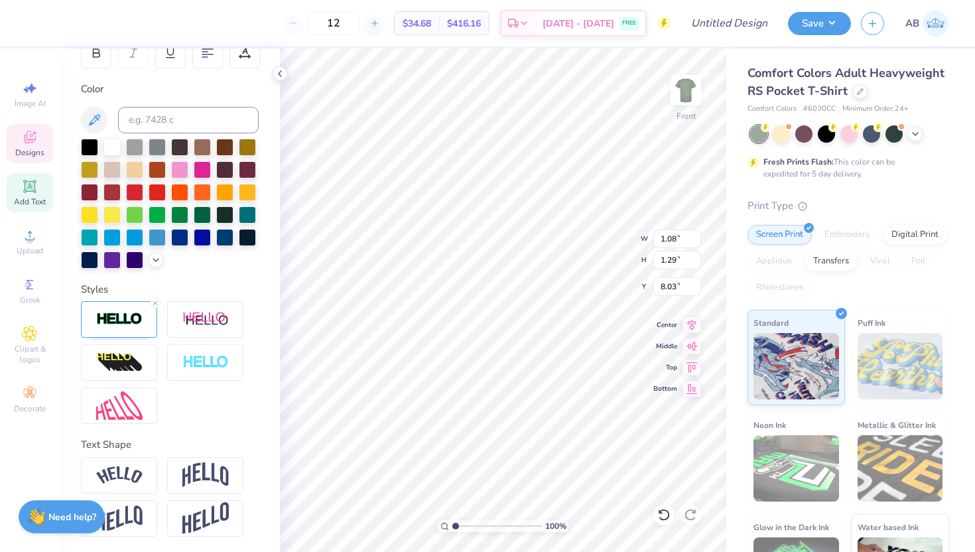
scroll to position [0, 0]
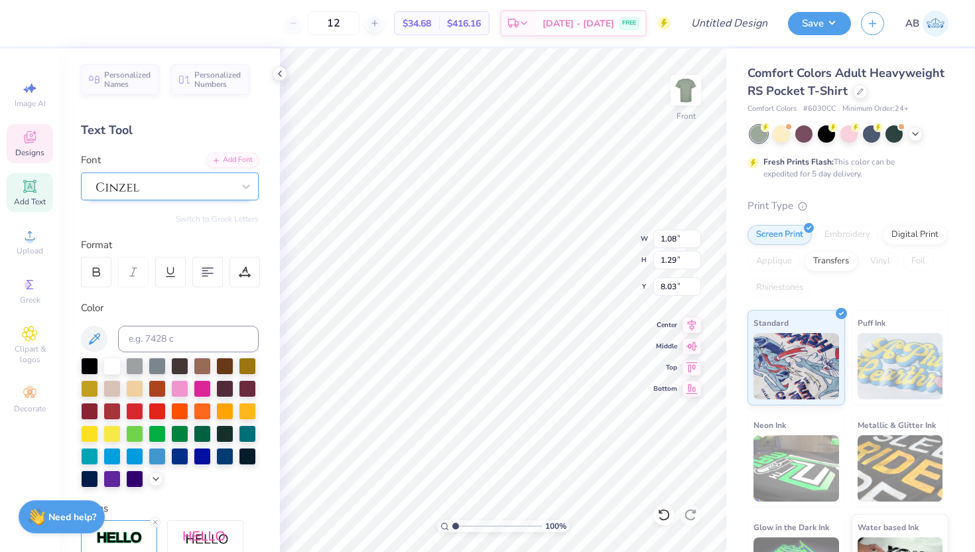
click at [202, 190] on div at bounding box center [164, 186] width 139 height 21
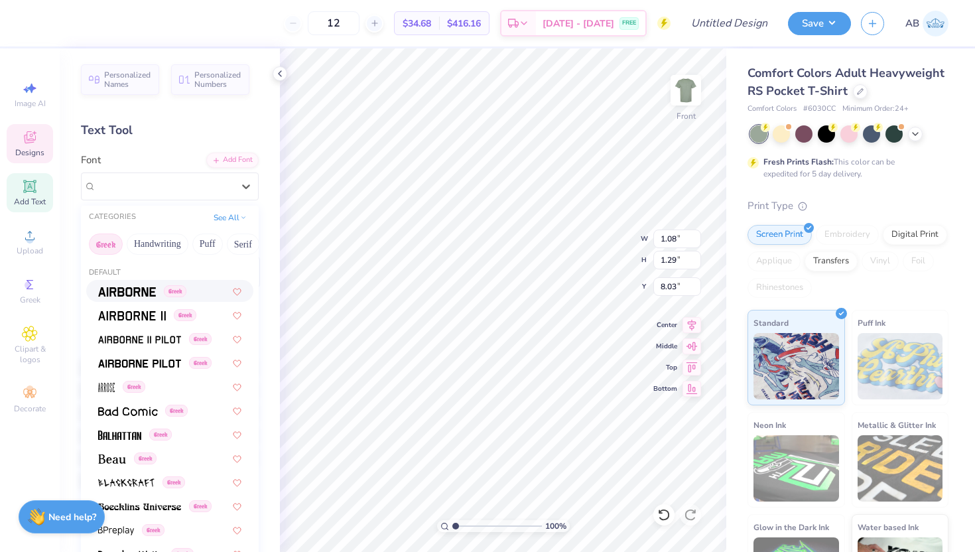
click at [180, 153] on div "Font option Airborne focused, 1 of 49. 49 results available. Use Up and Down to…" at bounding box center [170, 177] width 178 height 48
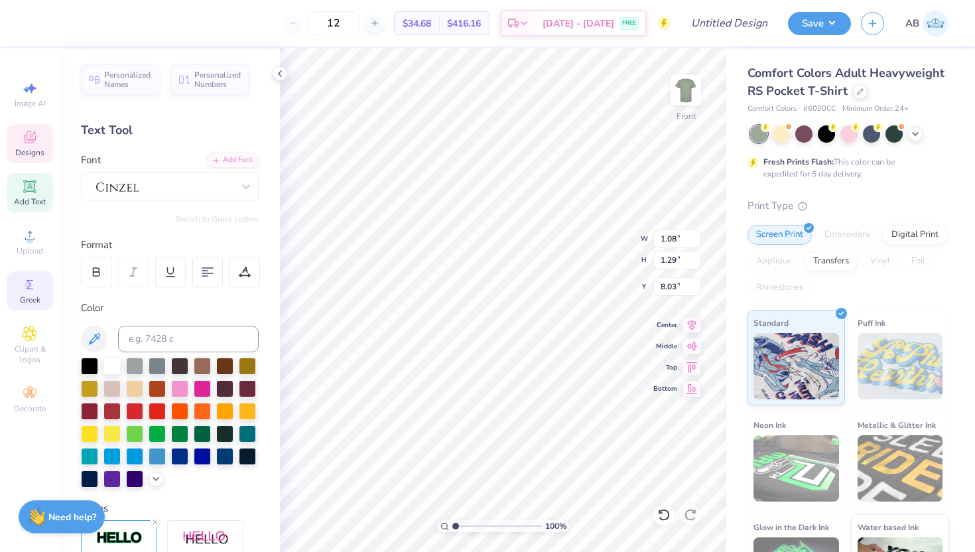
click at [33, 294] on div "Greek" at bounding box center [30, 290] width 46 height 39
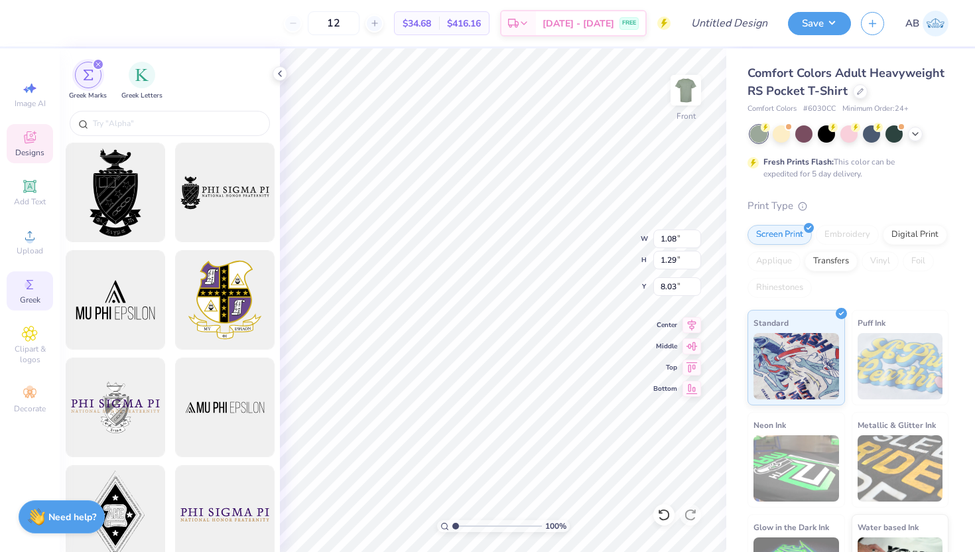
type input "1.03"
type input "1.28"
type input "8.14"
click at [150, 68] on div "filter for Greek Letters" at bounding box center [142, 73] width 27 height 27
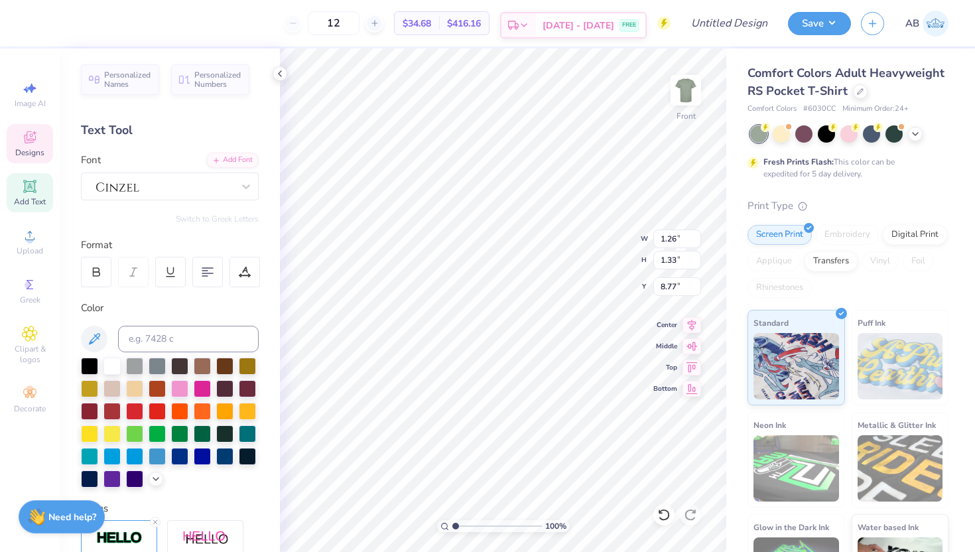
type input "8.77"
type textarea "π"
paste textarea "π"
type textarea "π"
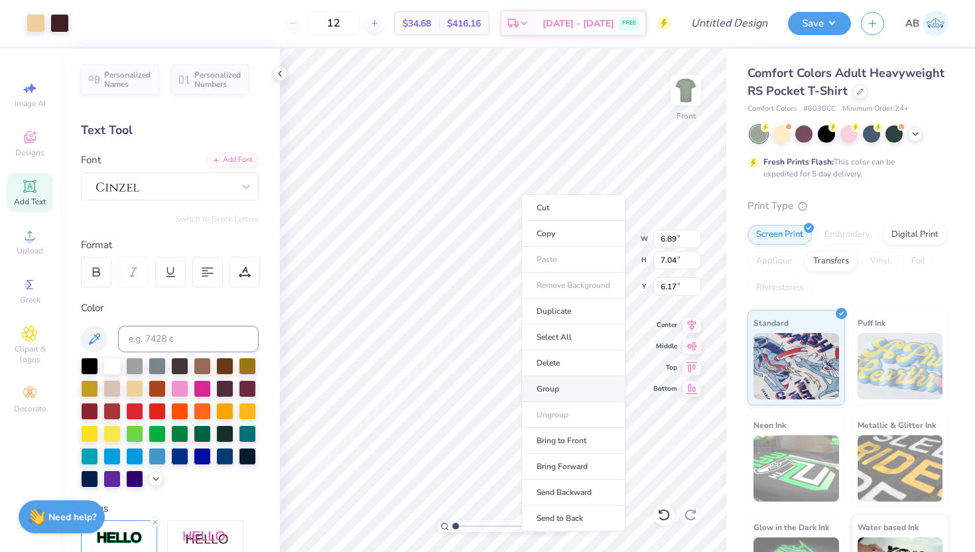
click at [570, 387] on li "Group" at bounding box center [573, 389] width 104 height 26
type input "6.69"
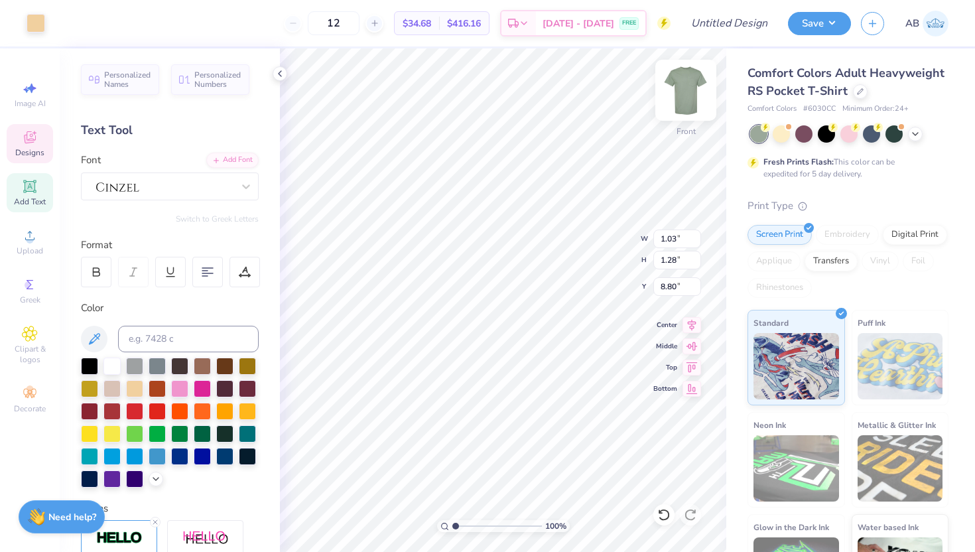
type input "1.03"
type input "1.28"
type input "8.80"
click at [552, 523] on span "100 %" at bounding box center [555, 526] width 21 height 12
type input "8.44"
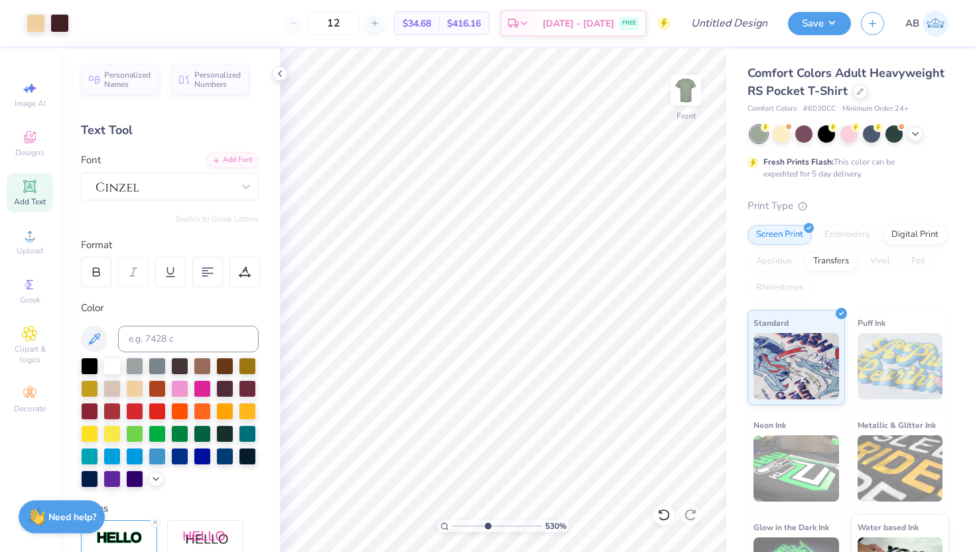
drag, startPoint x: 455, startPoint y: 523, endPoint x: 487, endPoint y: 513, distance: 33.4
type input "4.59"
click at [487, 520] on input "range" at bounding box center [497, 526] width 90 height 12
click at [664, 511] on icon at bounding box center [663, 514] width 13 height 13
type input "6.69"
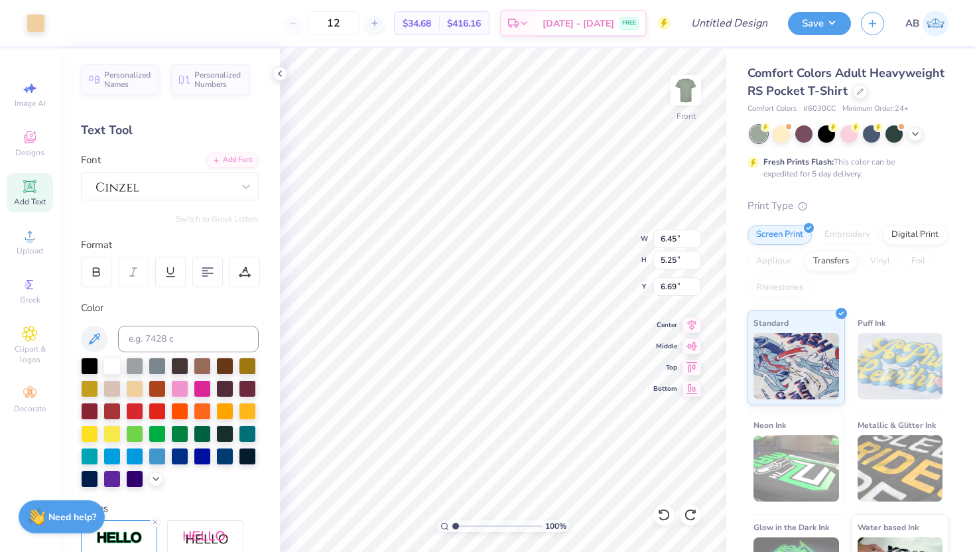
drag, startPoint x: 487, startPoint y: 525, endPoint x: 355, endPoint y: 524, distance: 132.0
type input "1"
click at [452, 524] on input "range" at bounding box center [497, 526] width 90 height 12
click at [667, 513] on icon at bounding box center [663, 514] width 13 height 13
type input "6.69"
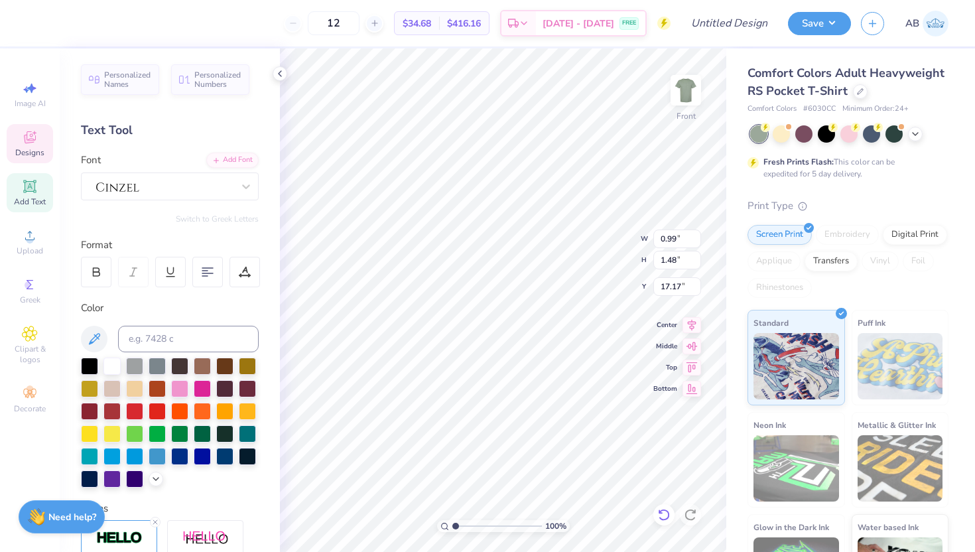
type input "17.17"
type input "1.03"
type input "1.28"
type input "17.91"
type input "0.83"
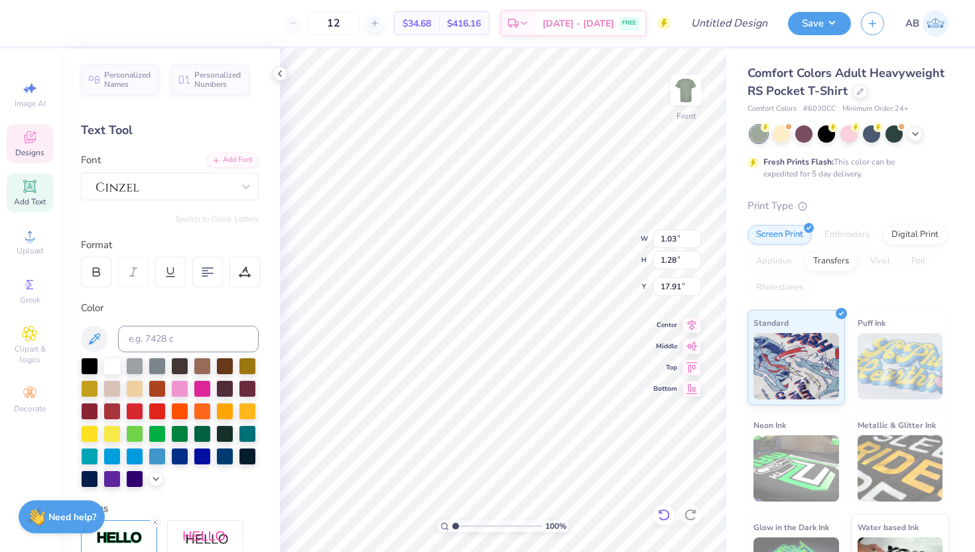
type input "1.07"
type input "18.66"
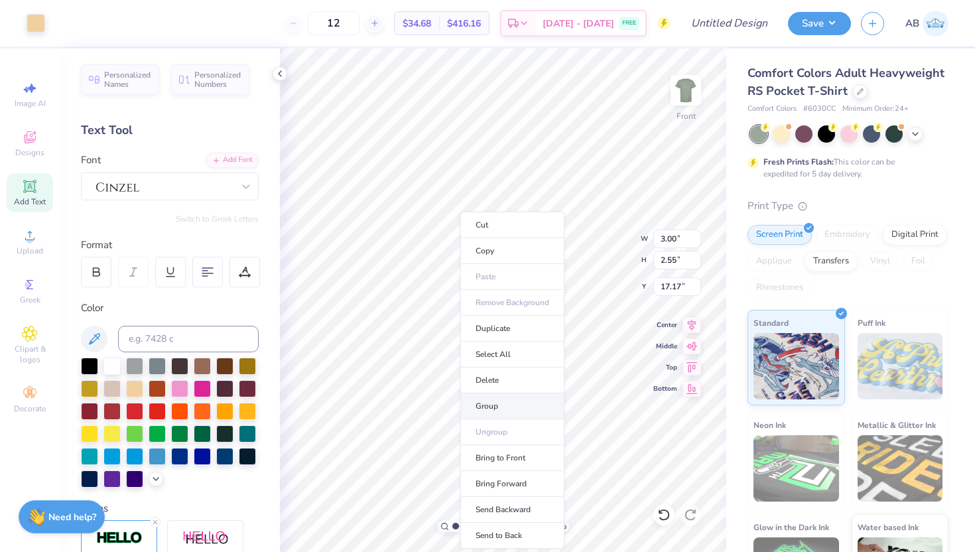
click at [522, 410] on li "Group" at bounding box center [512, 406] width 104 height 26
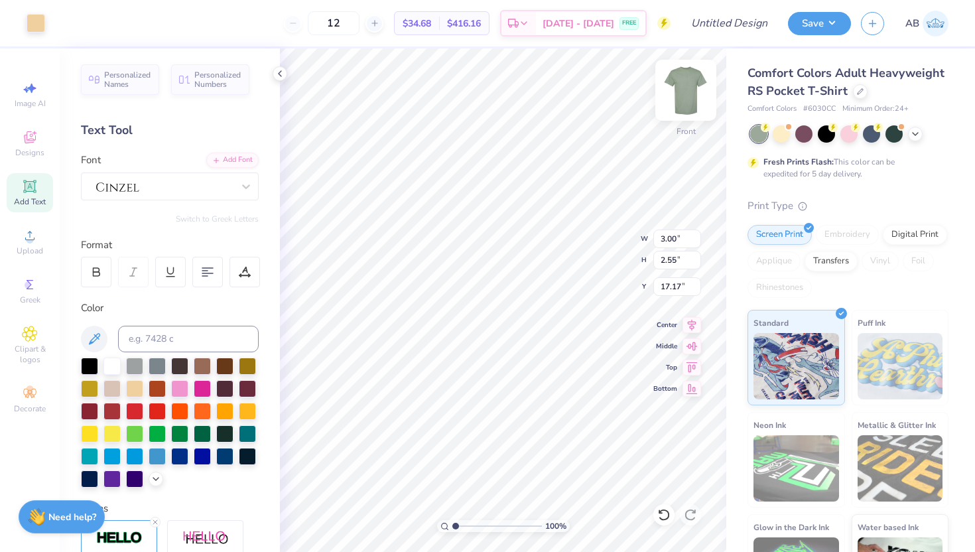
click at [694, 91] on img at bounding box center [685, 90] width 53 height 53
click at [687, 86] on img at bounding box center [685, 90] width 53 height 53
type input "7.78"
click at [698, 84] on img at bounding box center [685, 90] width 53 height 53
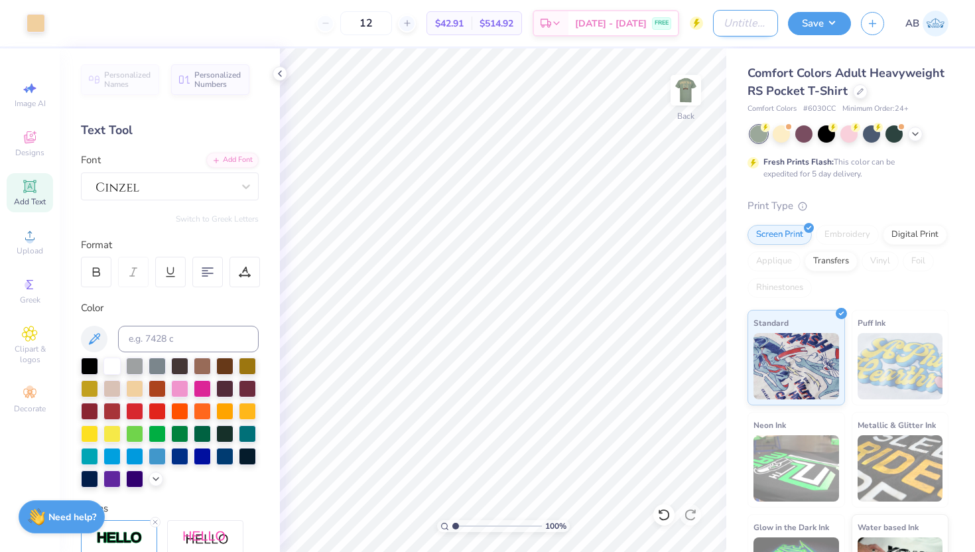
click at [726, 27] on input "Design Title" at bounding box center [745, 23] width 65 height 27
type input "ETPi shirt 2"
click at [690, 89] on img at bounding box center [685, 90] width 53 height 53
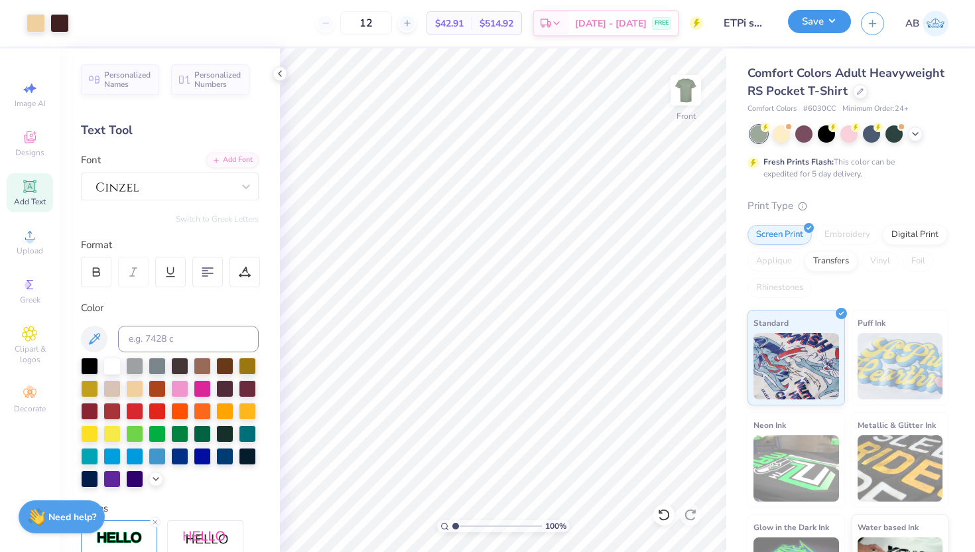
click at [806, 25] on button "Save" at bounding box center [819, 21] width 63 height 23
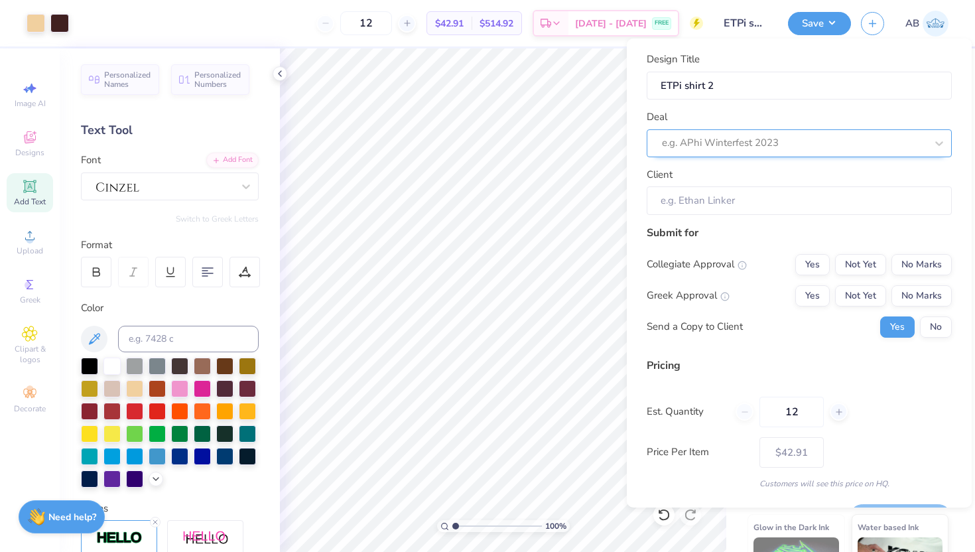
click at [761, 145] on div at bounding box center [794, 143] width 264 height 18
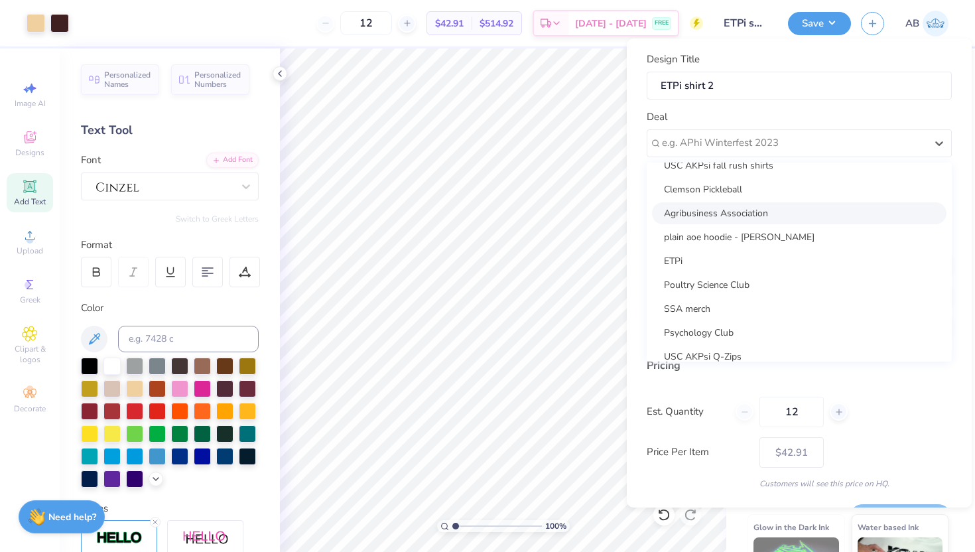
scroll to position [120, 0]
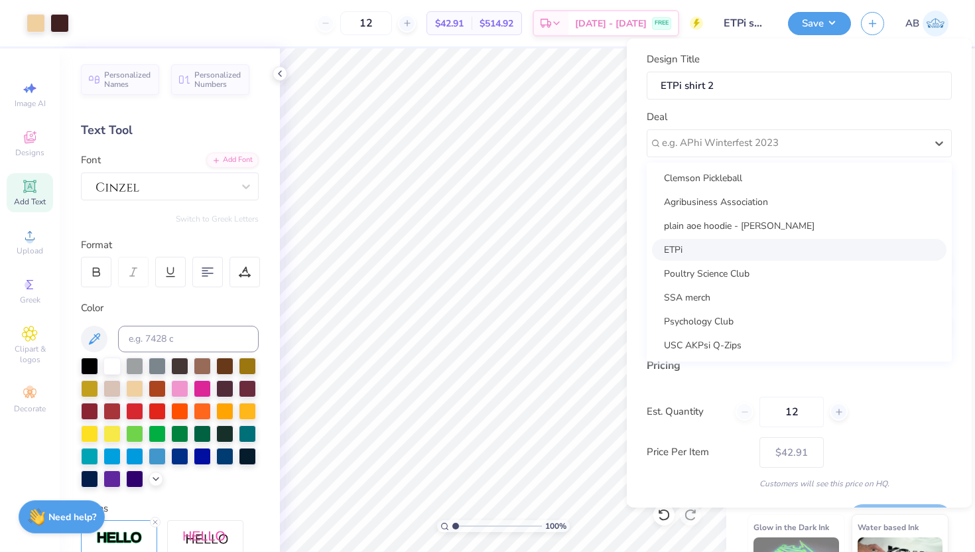
click at [731, 252] on div "ETPi" at bounding box center [799, 250] width 294 height 22
type input "[PERSON_NAME]"
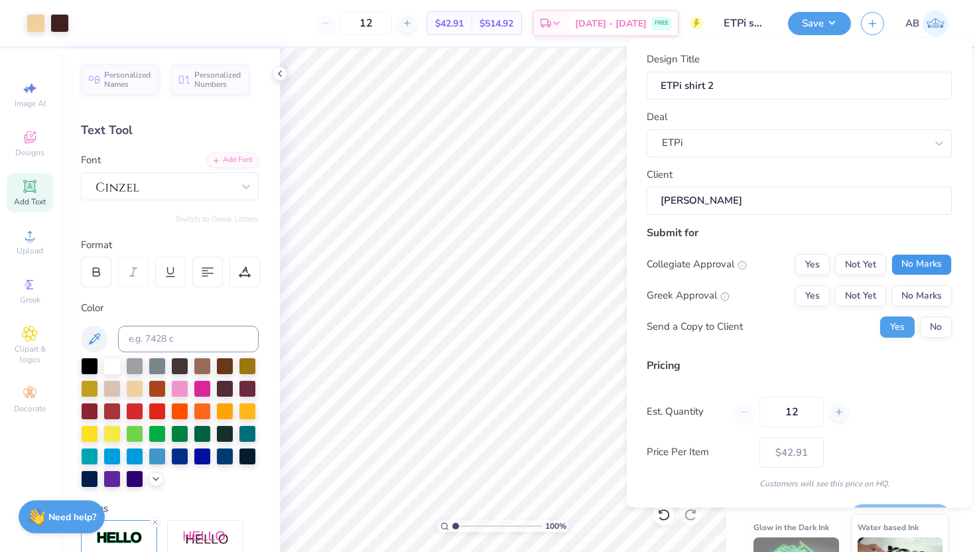
click at [935, 264] on button "No Marks" at bounding box center [921, 264] width 60 height 21
click at [818, 292] on button "Yes" at bounding box center [812, 295] width 34 height 21
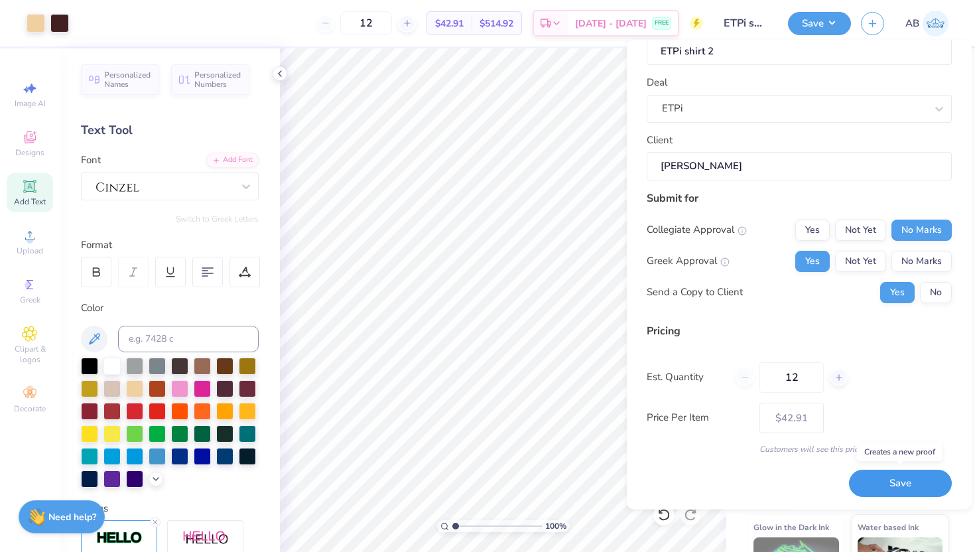
click at [894, 482] on button "Save" at bounding box center [900, 483] width 103 height 27
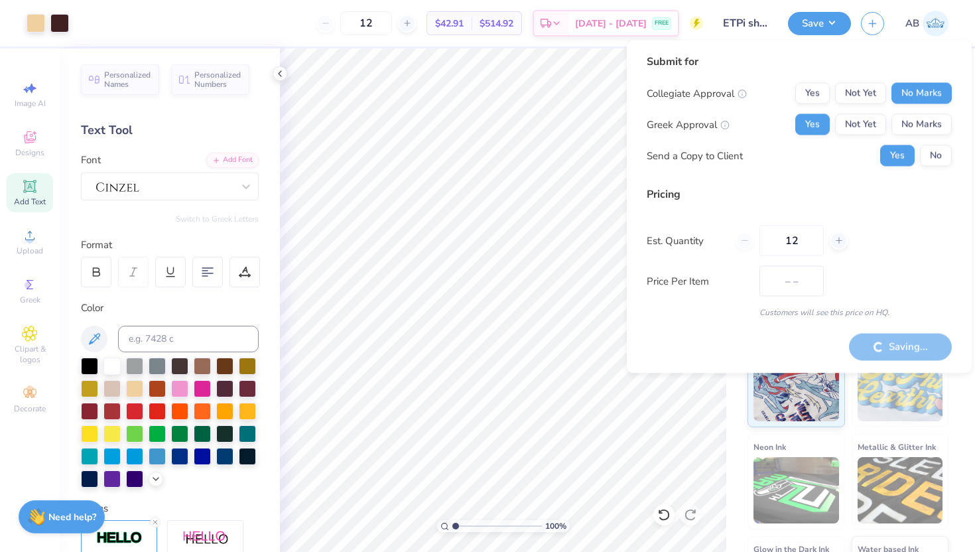
type input "$42.91"
